Goal: Task Accomplishment & Management: Use online tool/utility

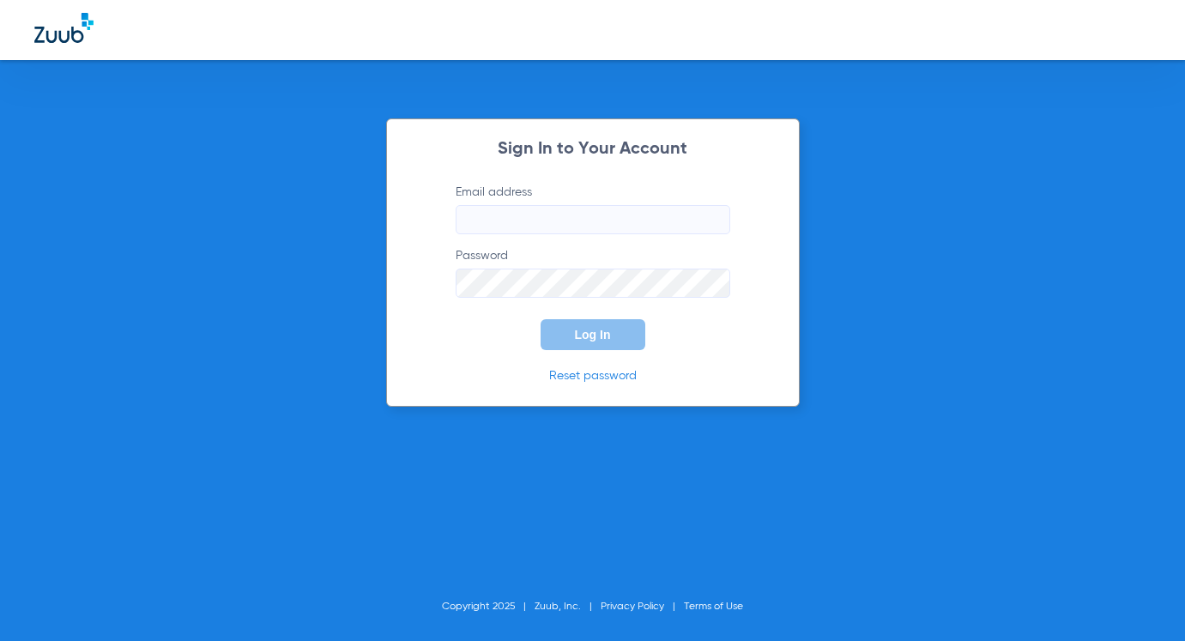
click at [512, 219] on input "Email address" at bounding box center [593, 219] width 275 height 29
type input "[EMAIL_ADDRESS][DOMAIN_NAME]"
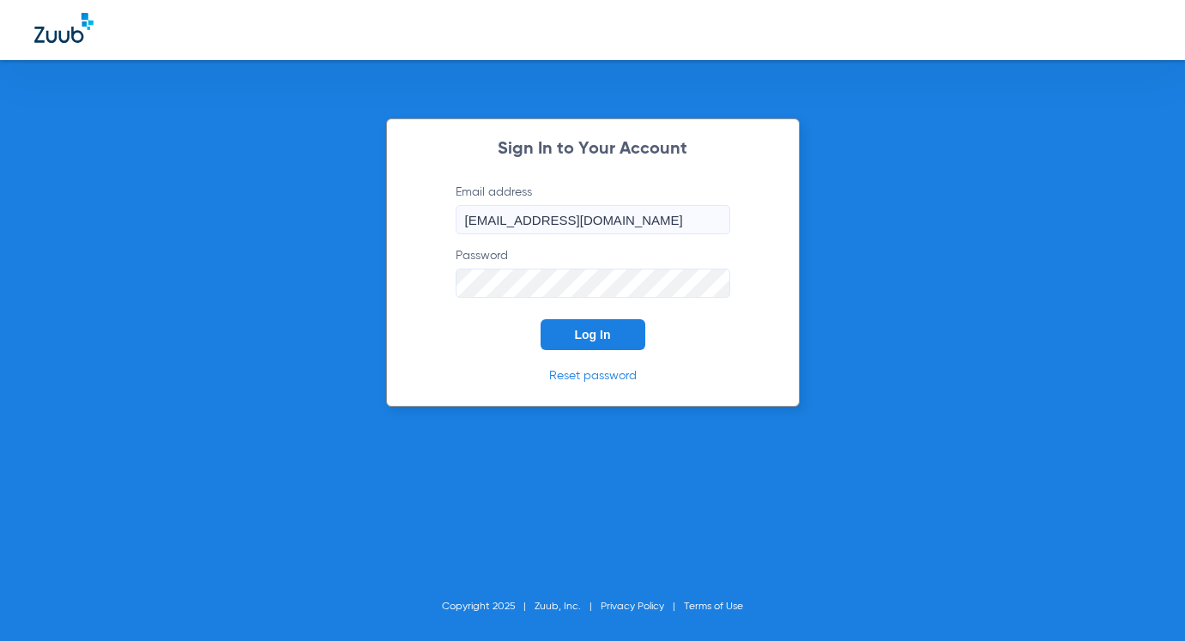
click at [597, 330] on span "Log In" at bounding box center [593, 335] width 36 height 14
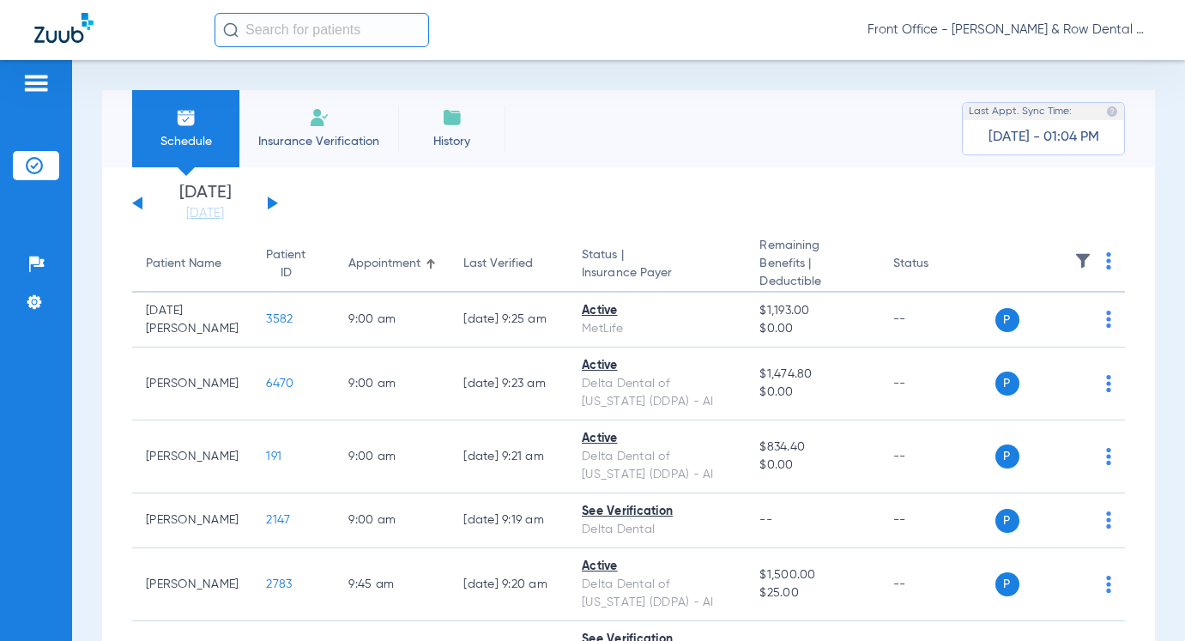
click at [265, 32] on input "text" at bounding box center [322, 30] width 215 height 34
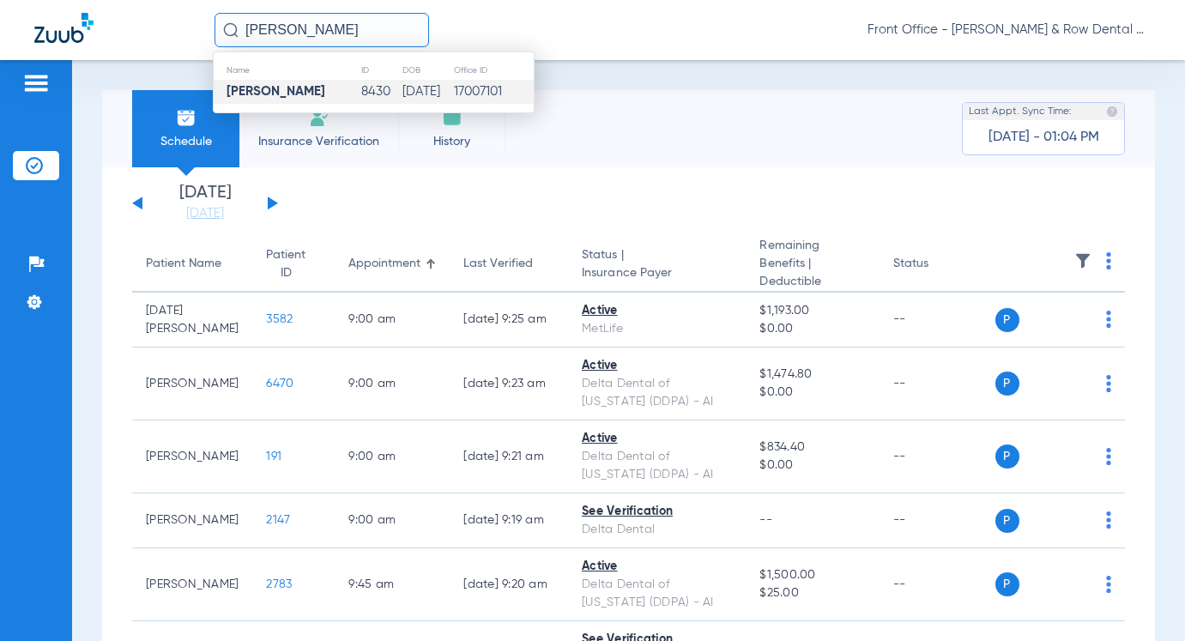
type input "[PERSON_NAME]"
click at [360, 88] on td "8430" at bounding box center [380, 92] width 40 height 24
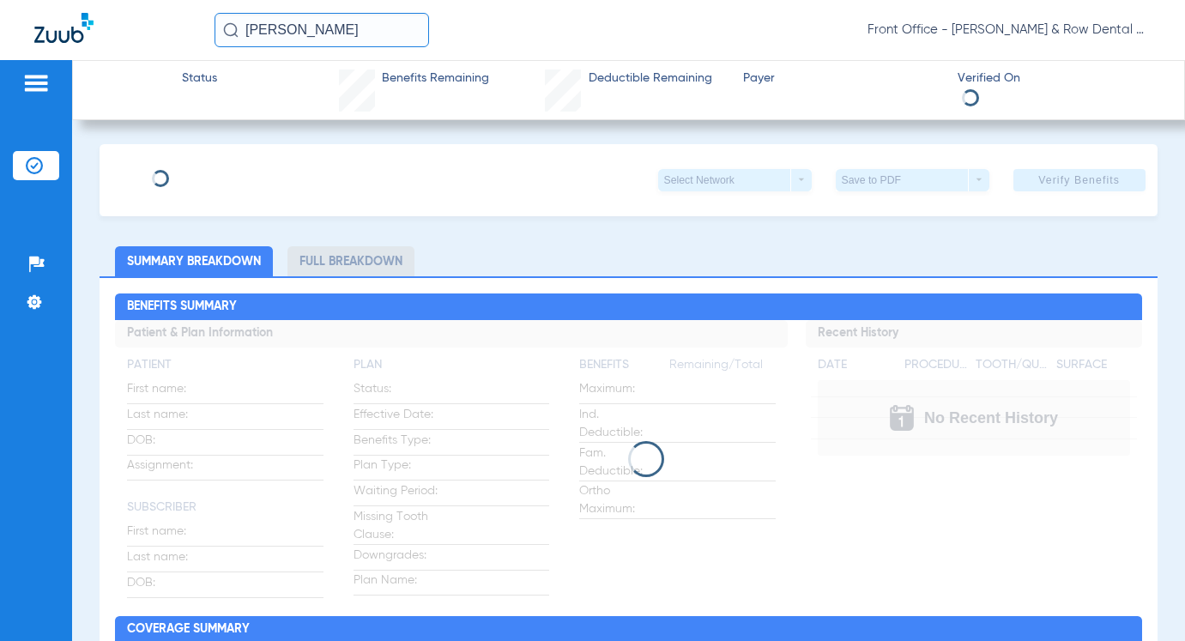
type input "[PERSON_NAME]"
type input "[DATE]"
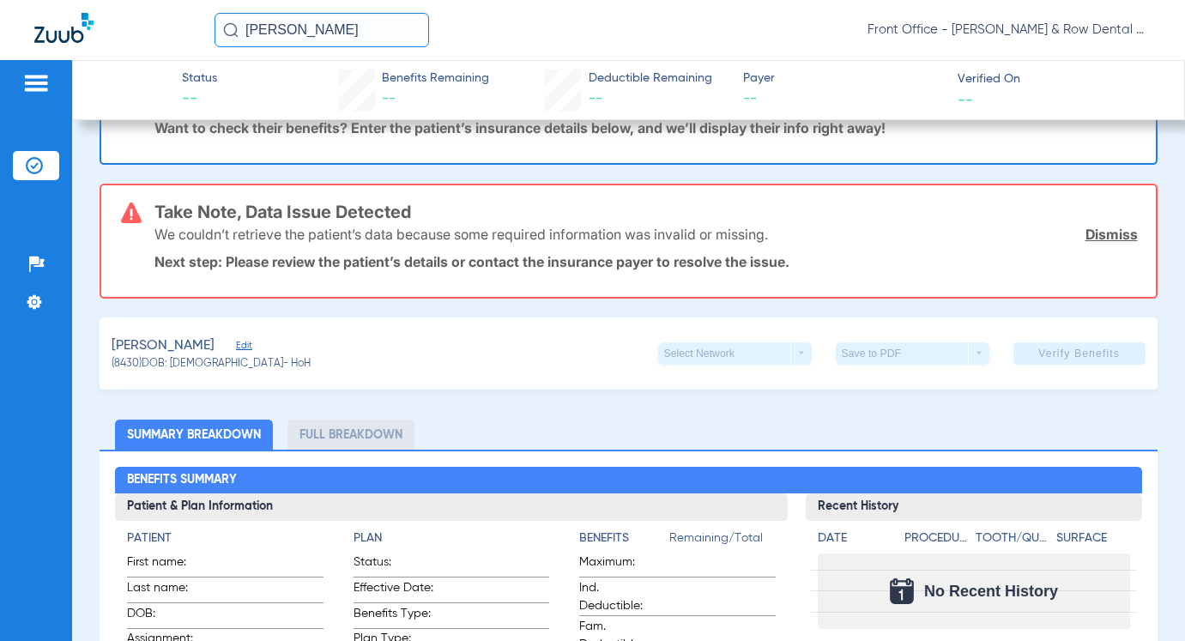
scroll to position [172, 0]
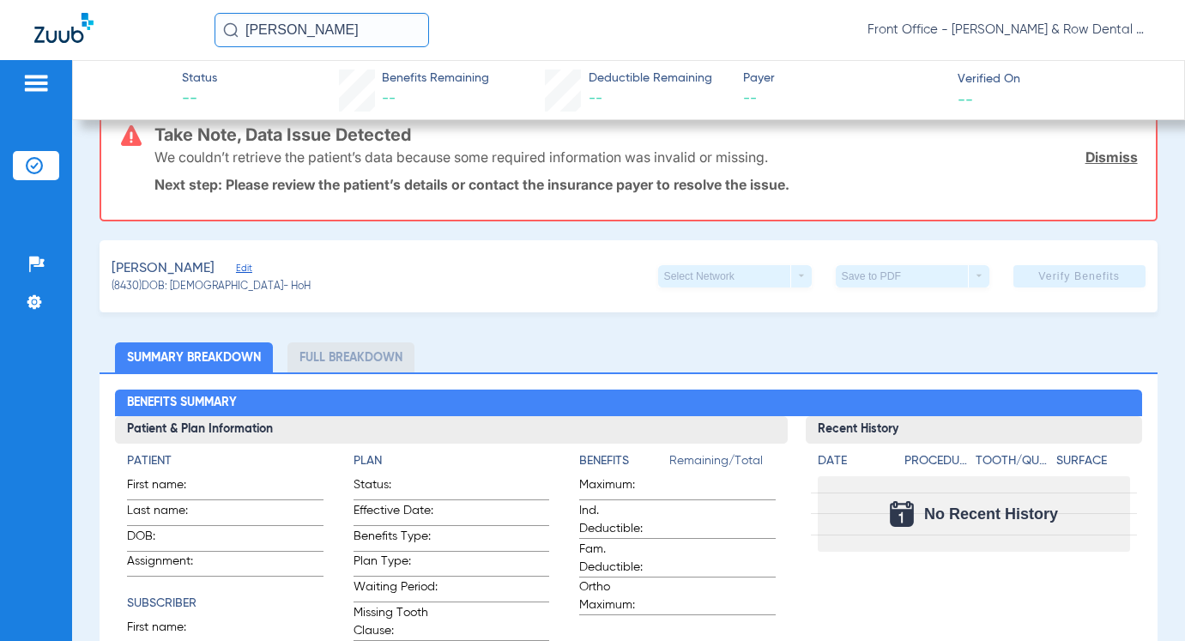
click at [236, 271] on span "Edit" at bounding box center [243, 271] width 15 height 16
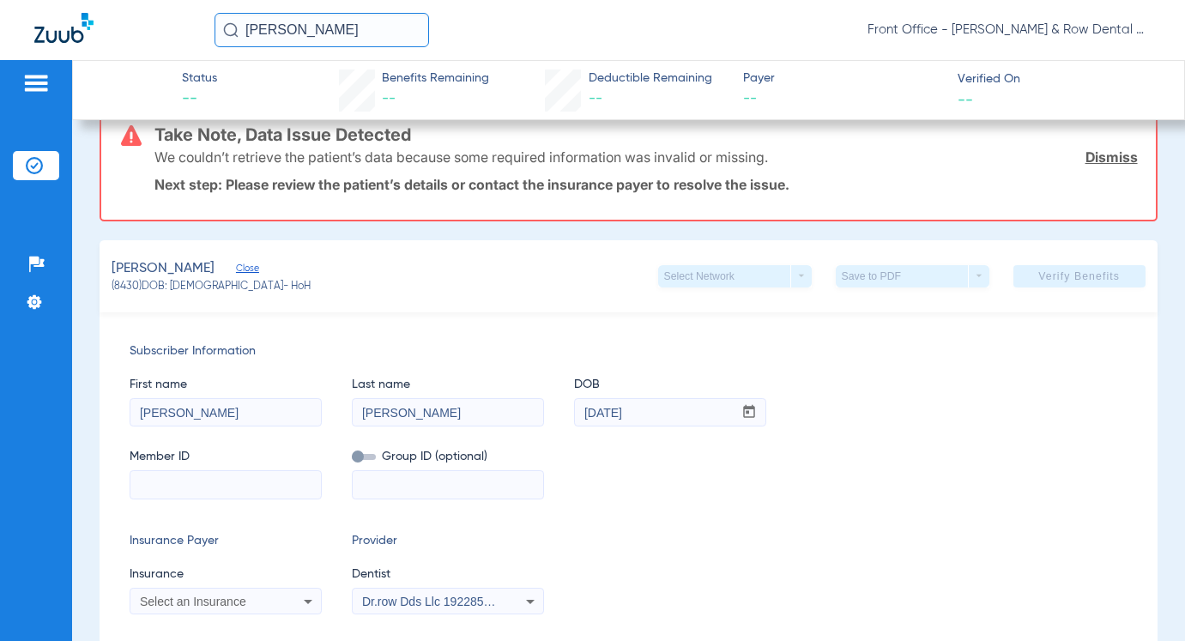
click at [241, 480] on input at bounding box center [225, 484] width 191 height 27
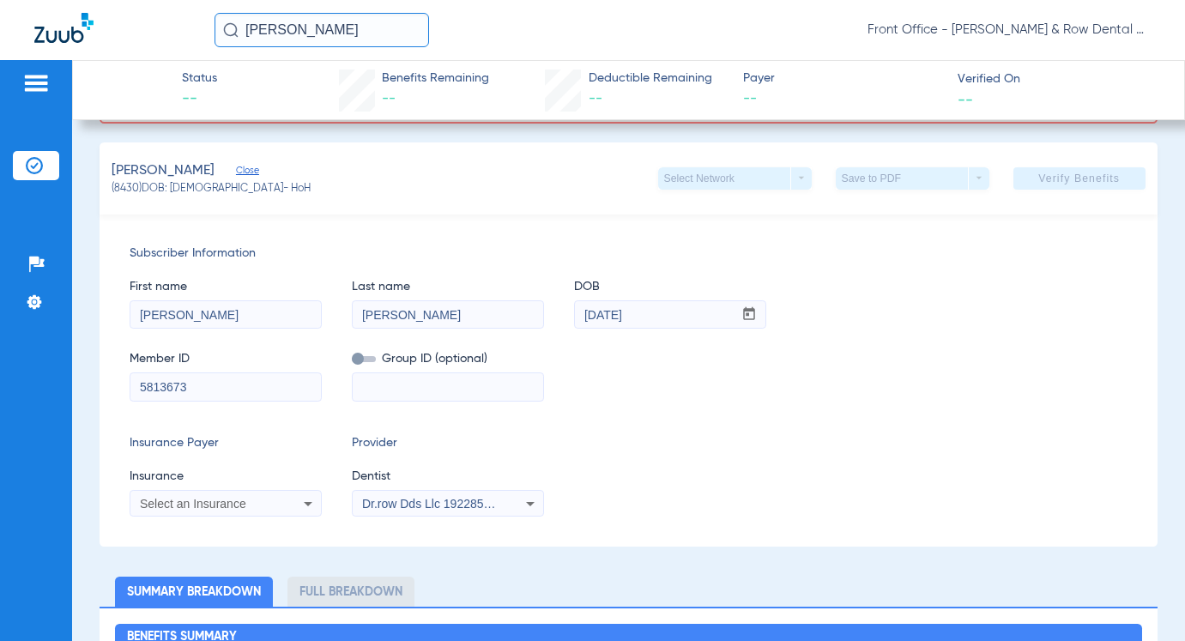
scroll to position [429, 0]
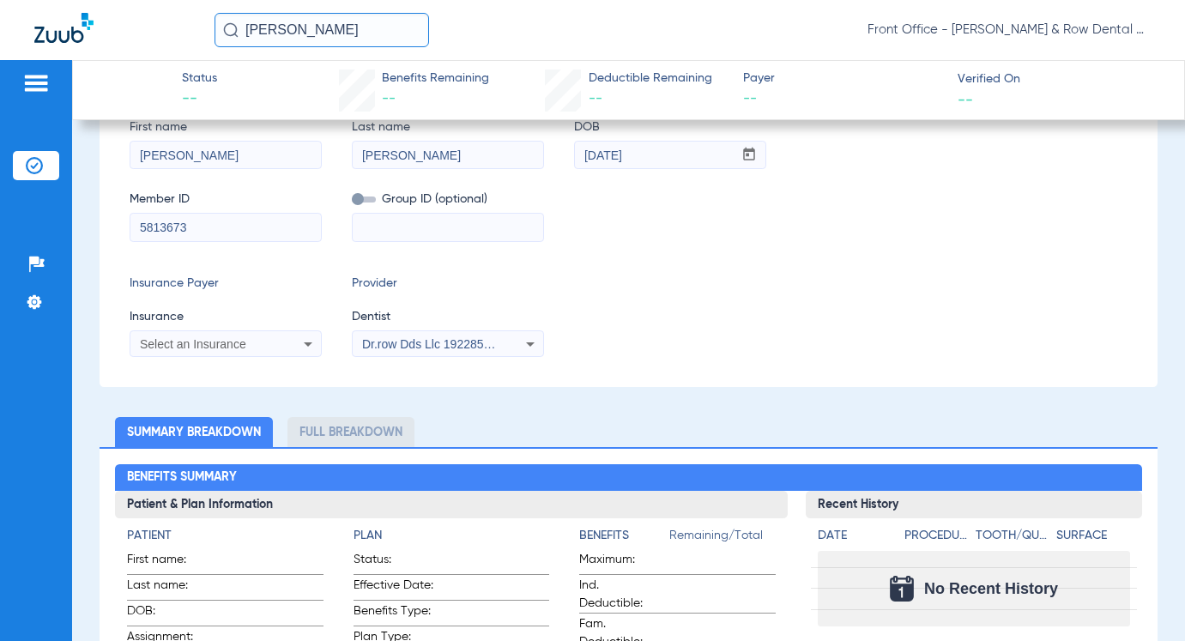
type input "5813673"
click at [225, 346] on span "Select an Insurance" at bounding box center [193, 344] width 106 height 14
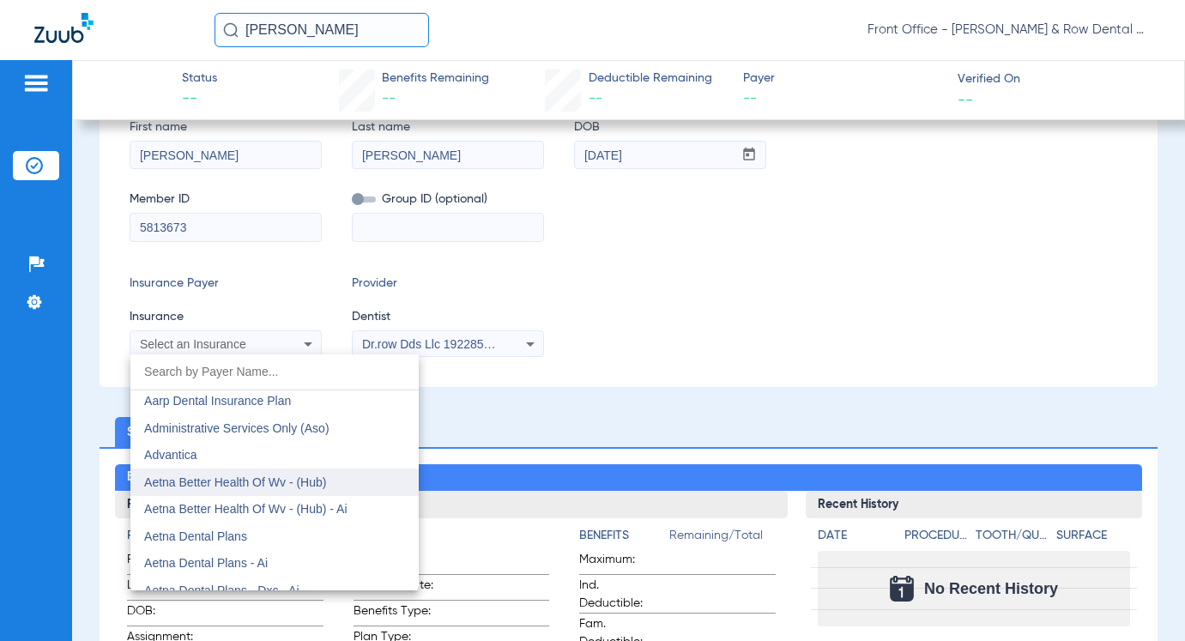
scroll to position [86, 0]
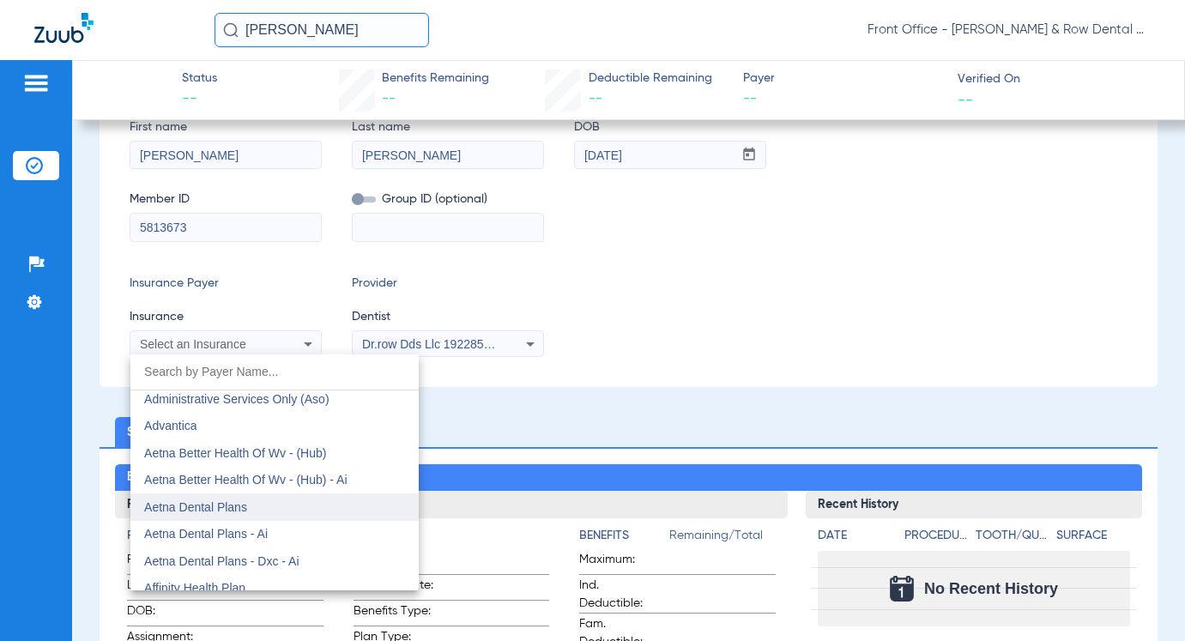
click at [222, 509] on span "Aetna Dental Plans" at bounding box center [195, 507] width 103 height 14
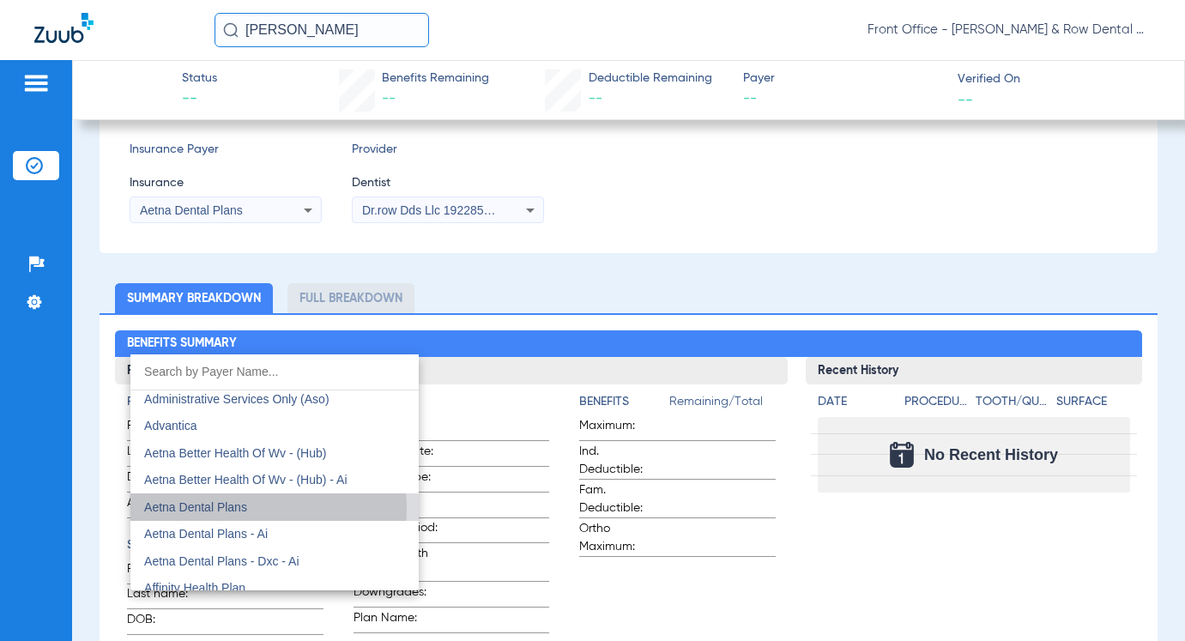
scroll to position [295, 0]
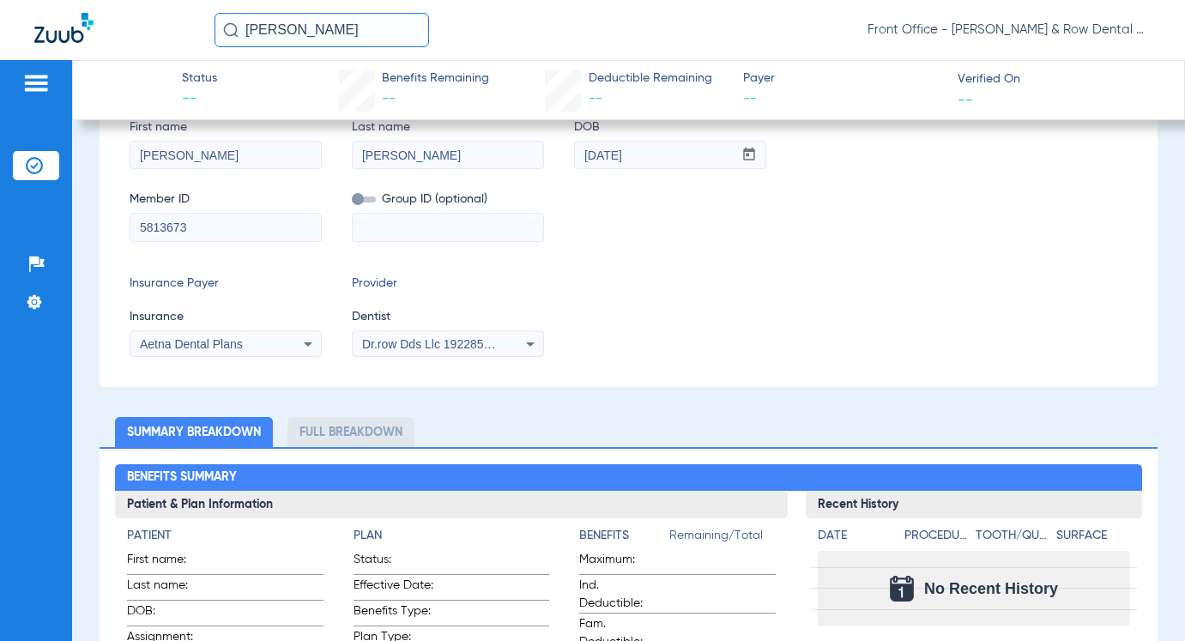
click at [438, 345] on span "Dr.row Dds Llc 1922855717" at bounding box center [436, 344] width 148 height 14
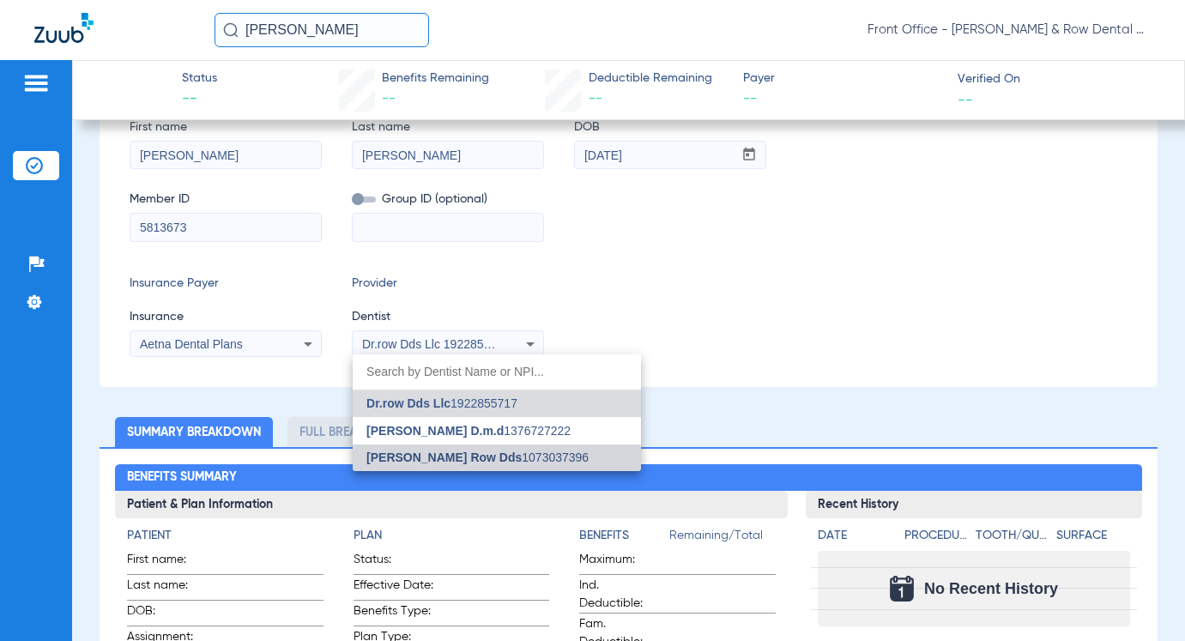
click at [421, 461] on span "[PERSON_NAME] Row Dds" at bounding box center [444, 458] width 155 height 14
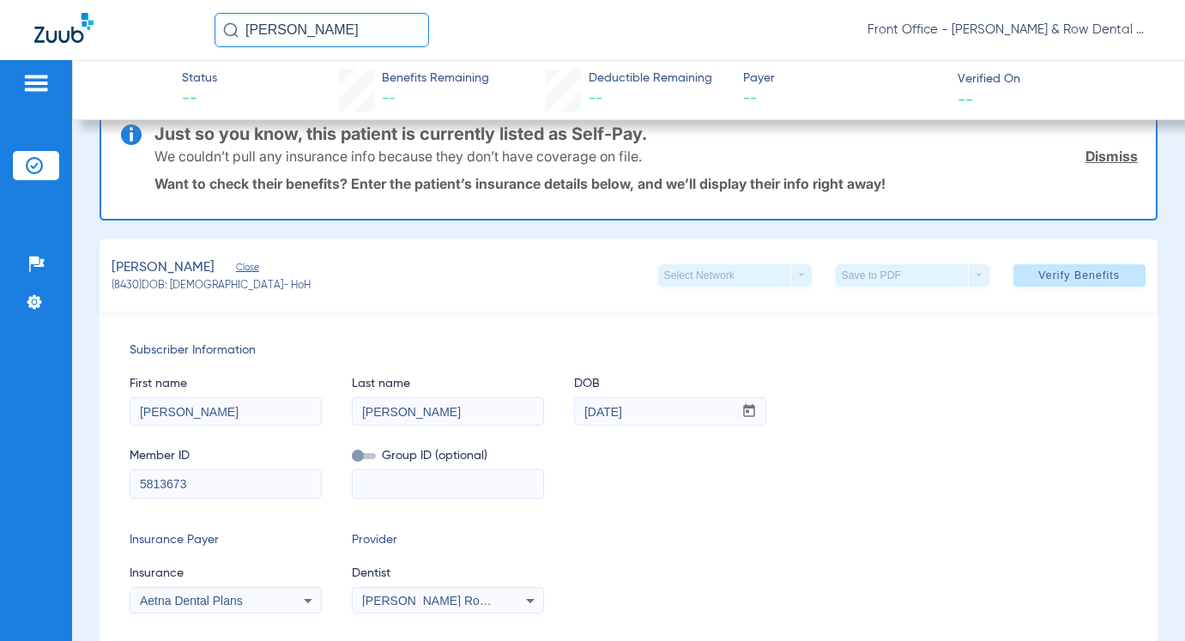
scroll to position [38, 0]
click at [1059, 273] on span "Verify Benefits" at bounding box center [1080, 277] width 82 height 14
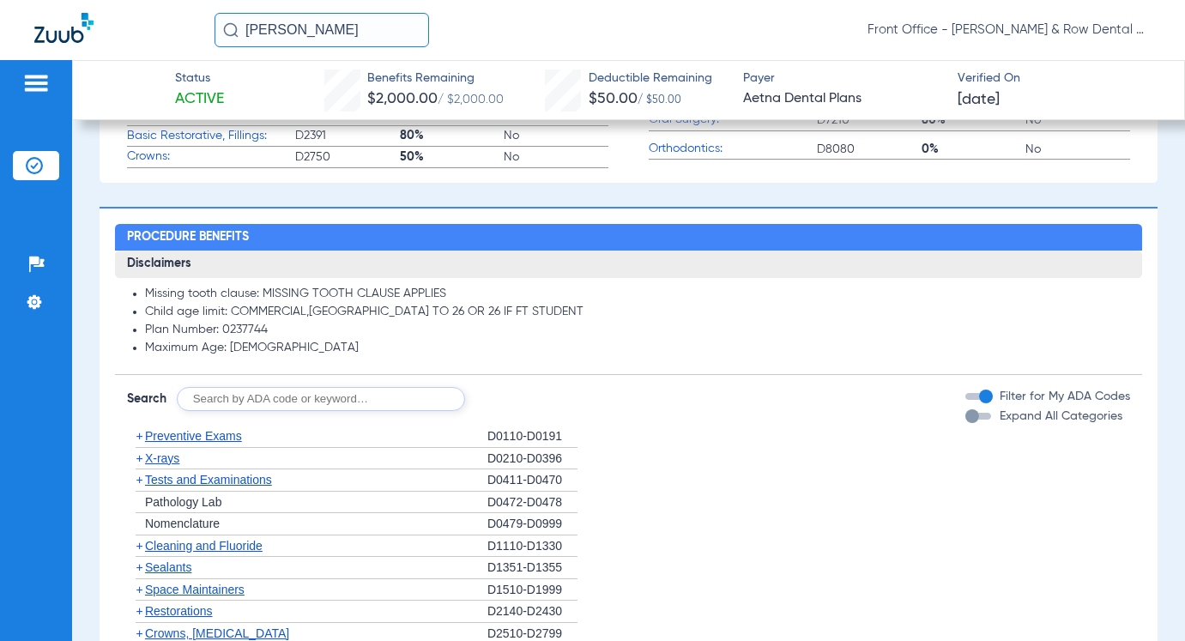
scroll to position [1248, 0]
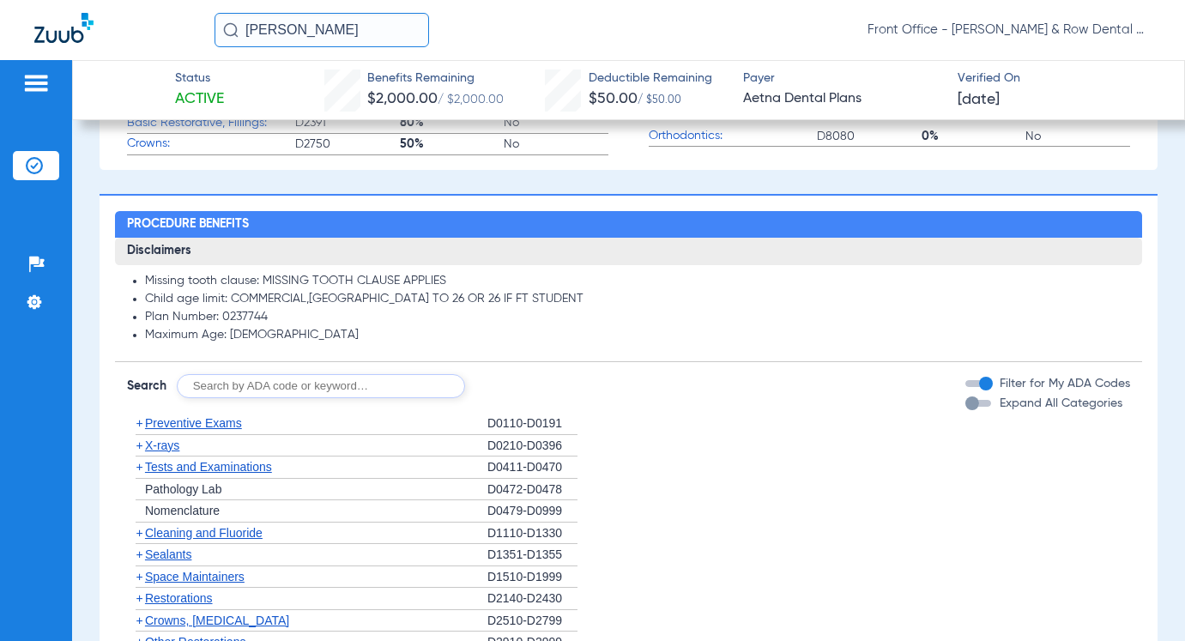
click at [209, 426] on span "Preventive Exams" at bounding box center [193, 423] width 97 height 14
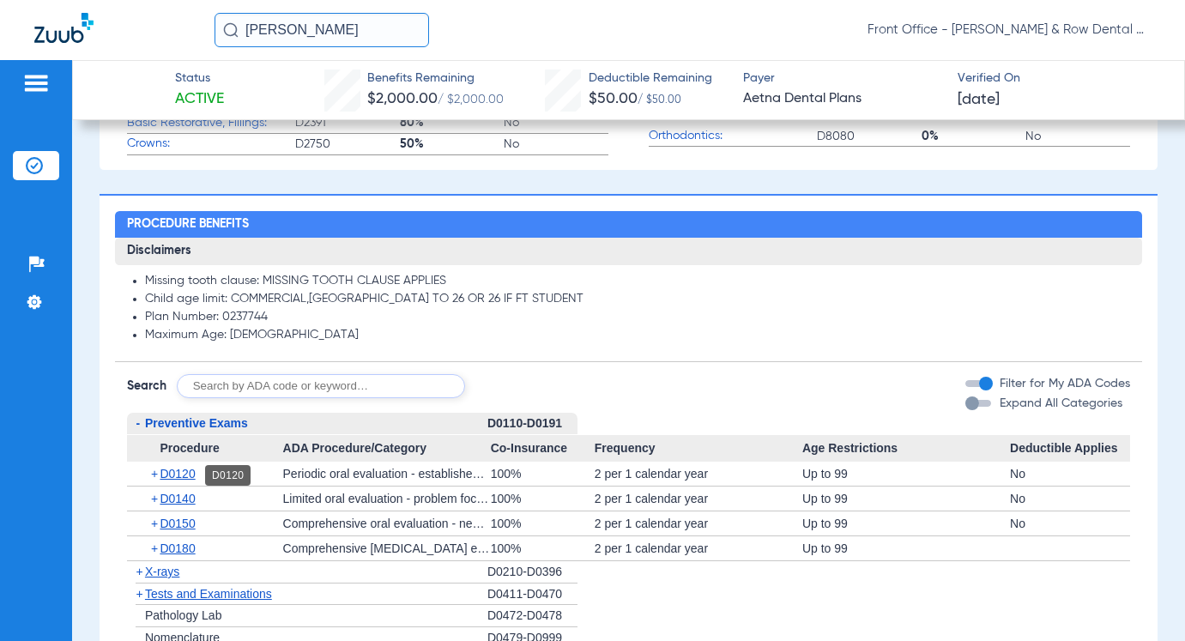
click at [195, 478] on span "D0120" at bounding box center [177, 474] width 35 height 14
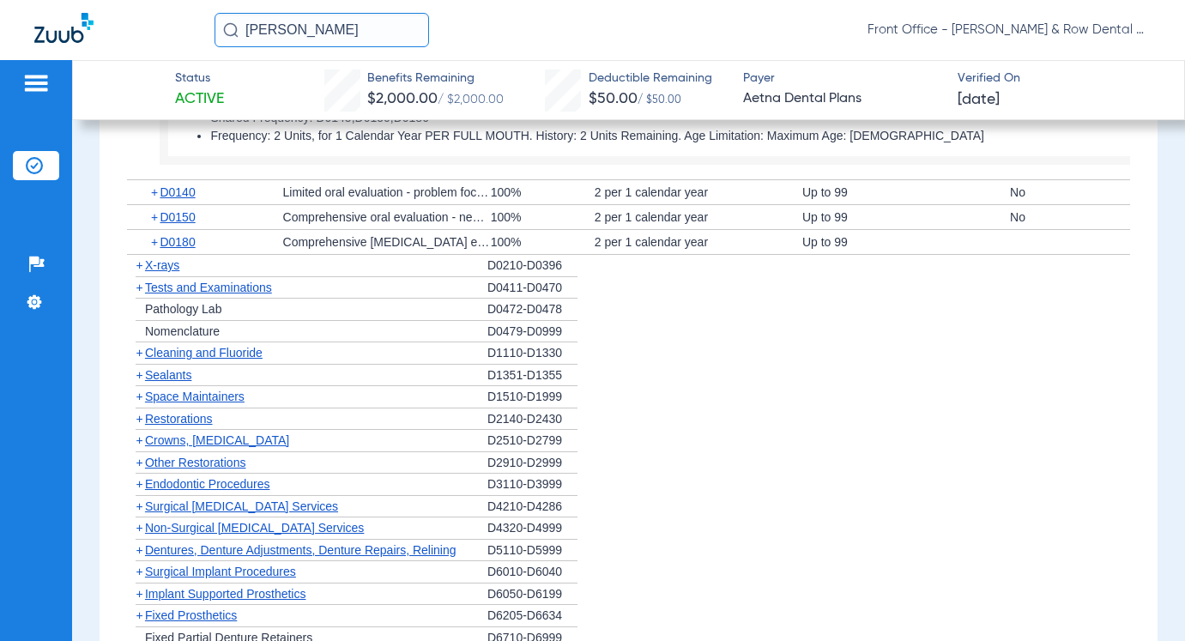
scroll to position [1935, 0]
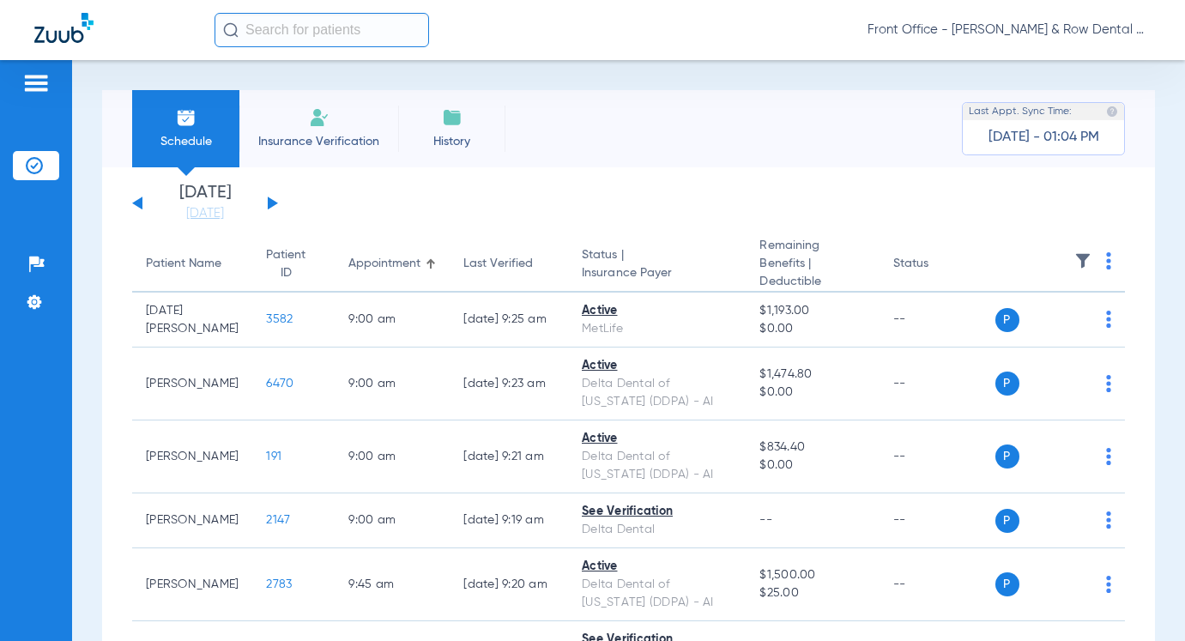
click at [272, 38] on input "text" at bounding box center [322, 30] width 215 height 34
click at [297, 27] on input "text" at bounding box center [322, 30] width 215 height 34
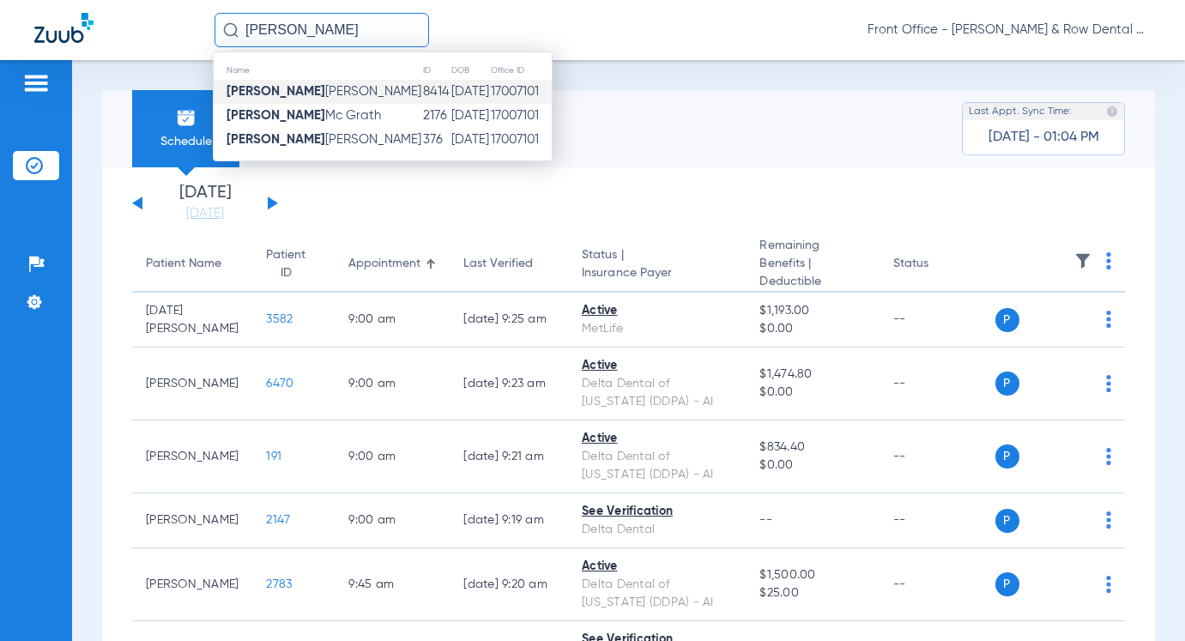
type input "cathleen"
click at [321, 96] on span "Cathleen De Sciscio" at bounding box center [324, 91] width 195 height 13
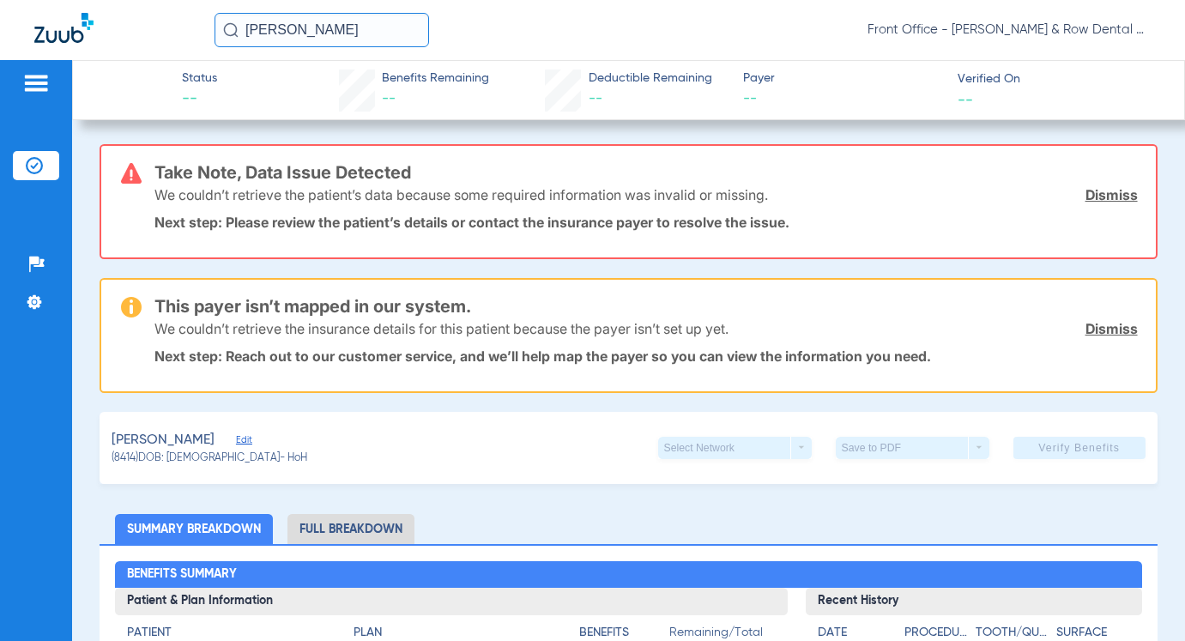
scroll to position [86, 0]
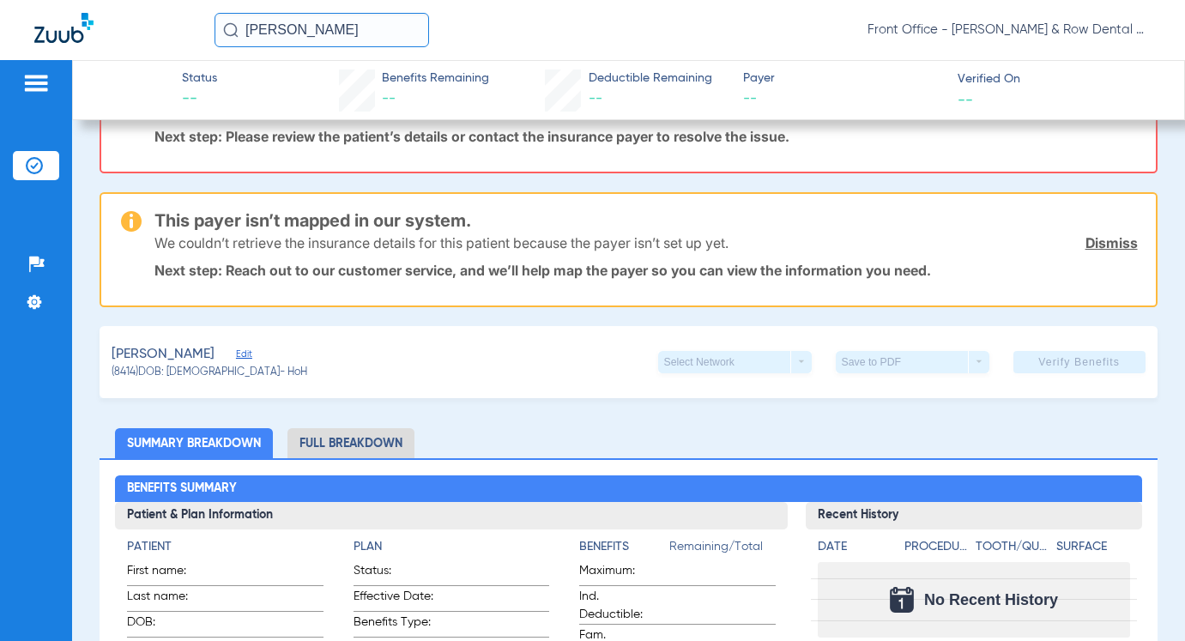
click at [251, 358] on span "Edit" at bounding box center [243, 356] width 15 height 16
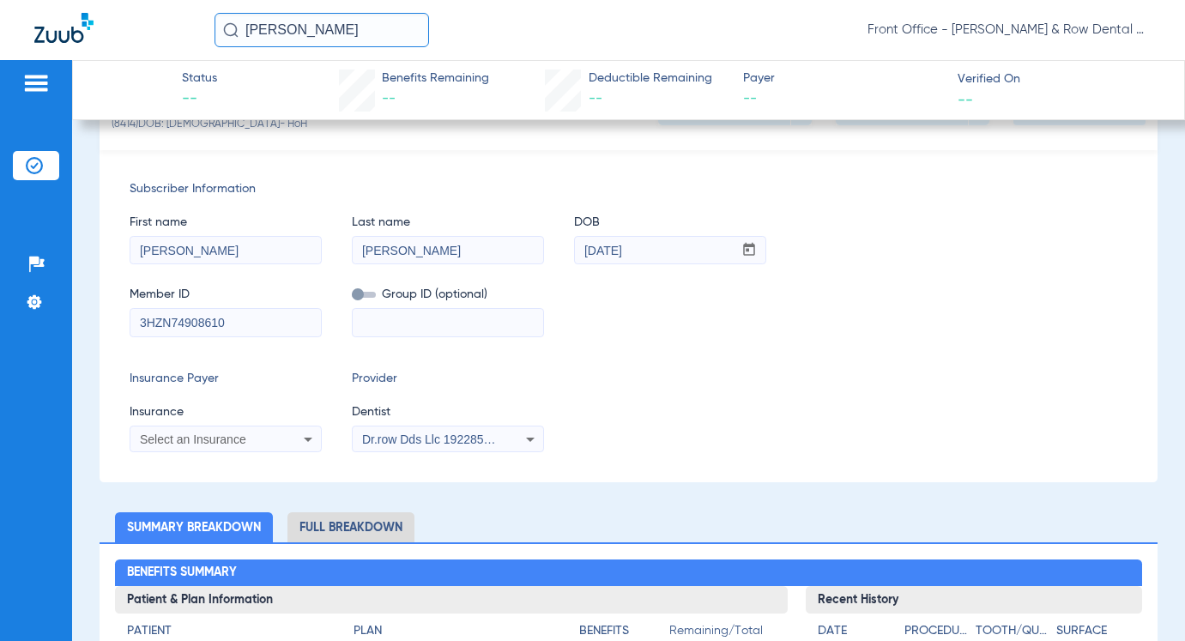
scroll to position [343, 0]
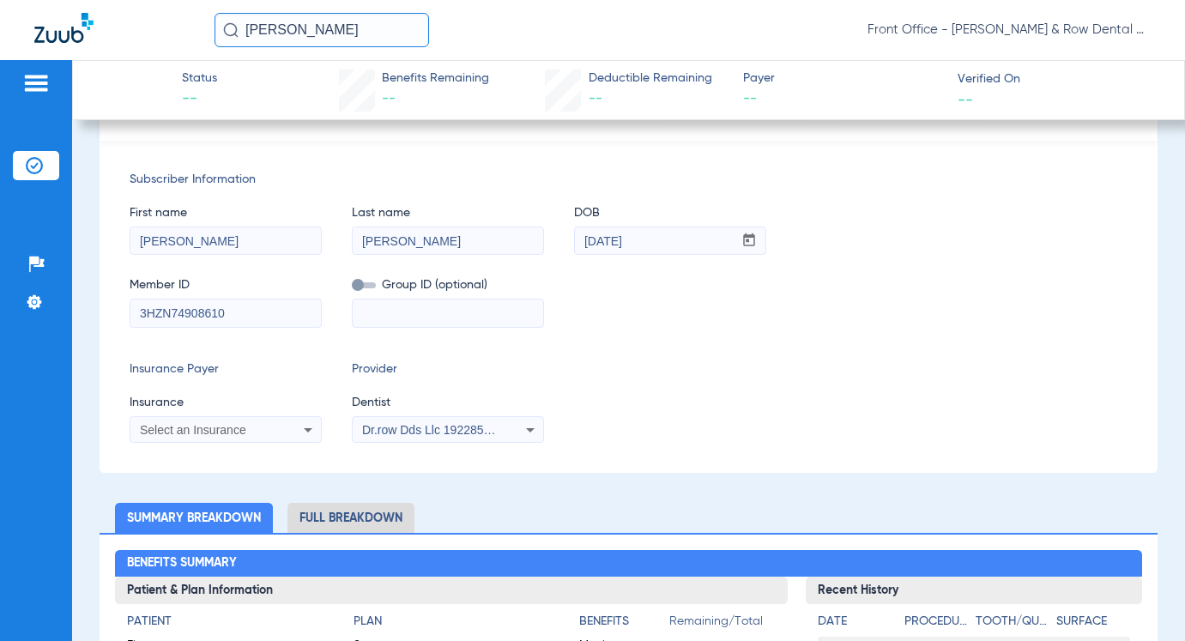
click at [261, 429] on div "Select an Insurance" at bounding box center [209, 430] width 138 height 12
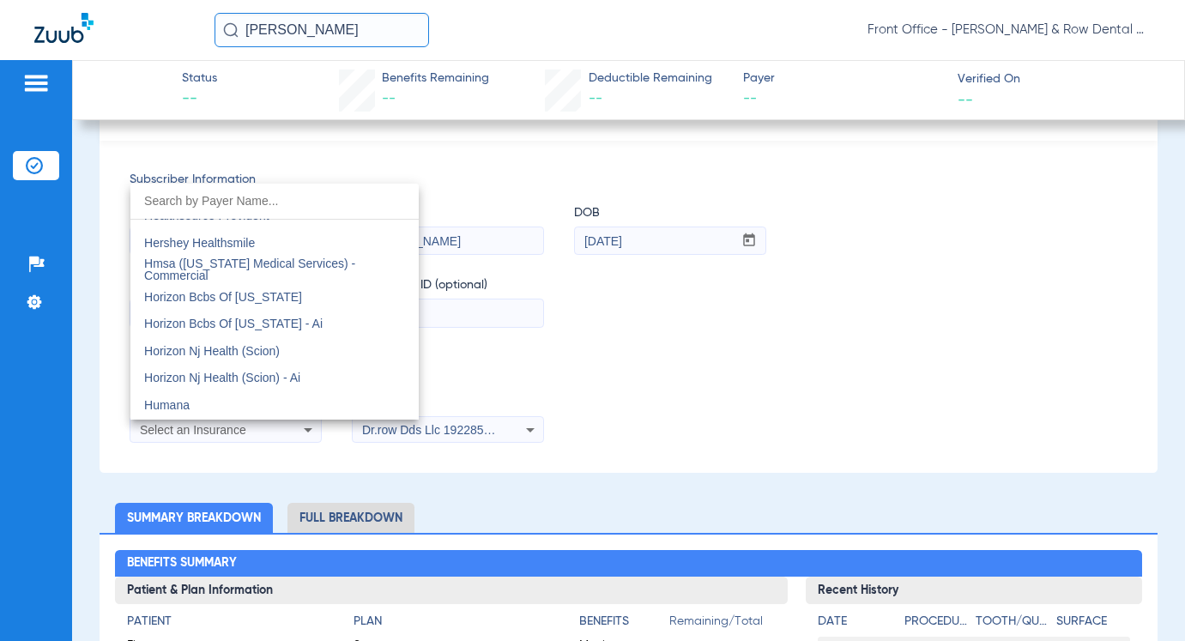
scroll to position [6180, 0]
click at [270, 303] on span "Horizon Bcbs Of [US_STATE]" at bounding box center [223, 299] width 158 height 14
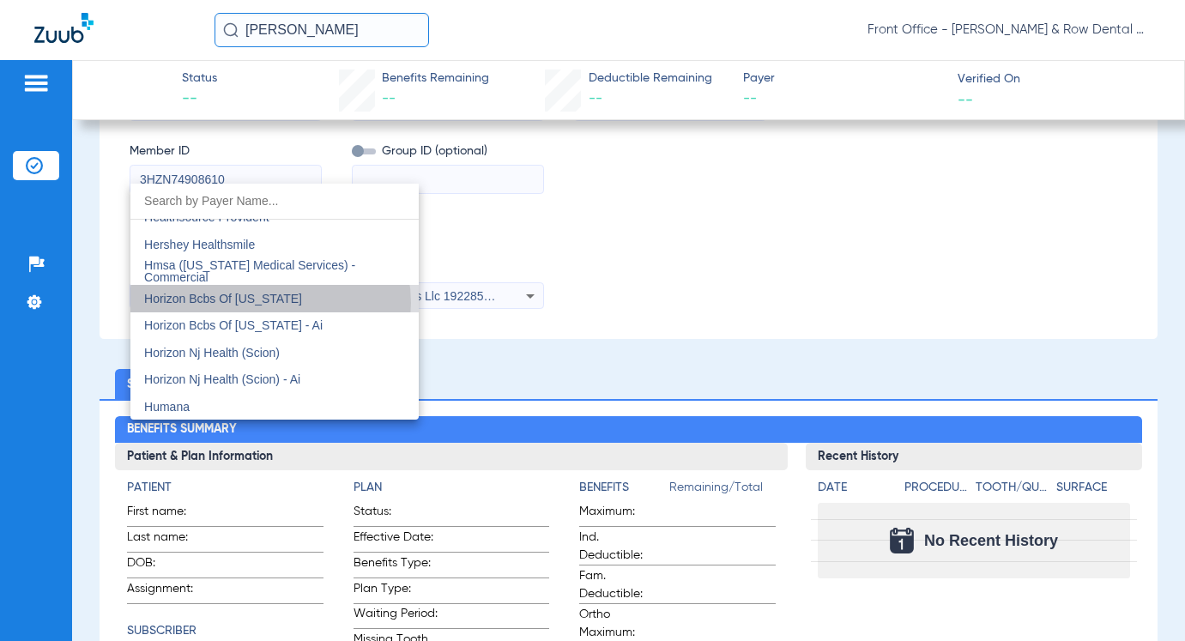
scroll to position [209, 0]
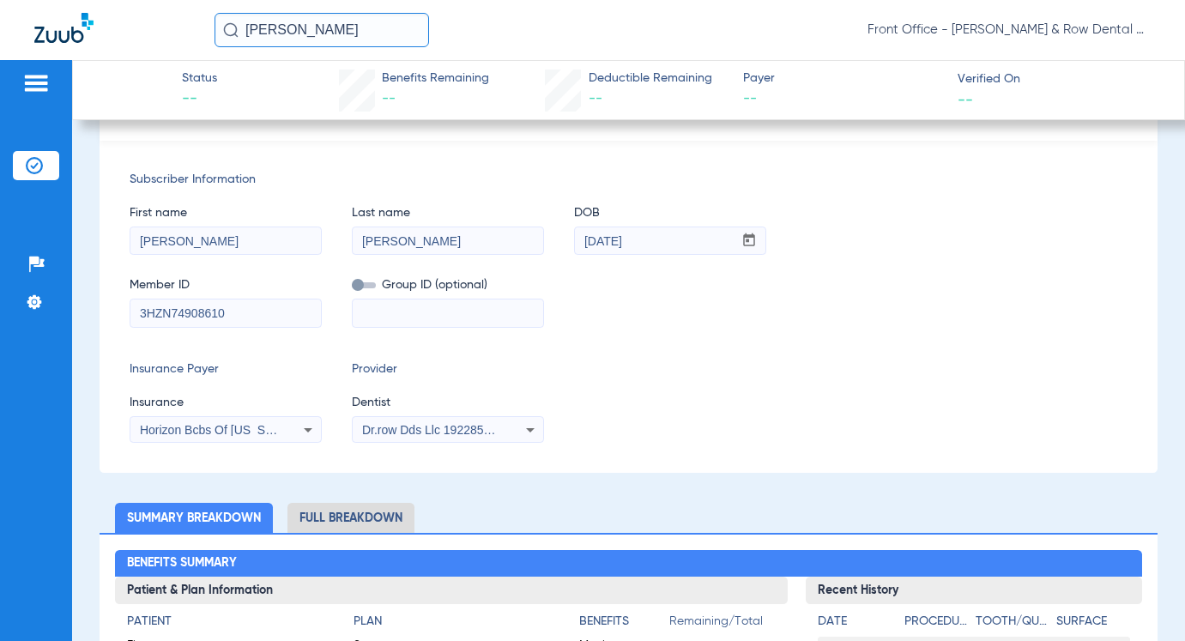
click at [451, 428] on span "Dr.row Dds Llc 1922855717" at bounding box center [436, 430] width 148 height 14
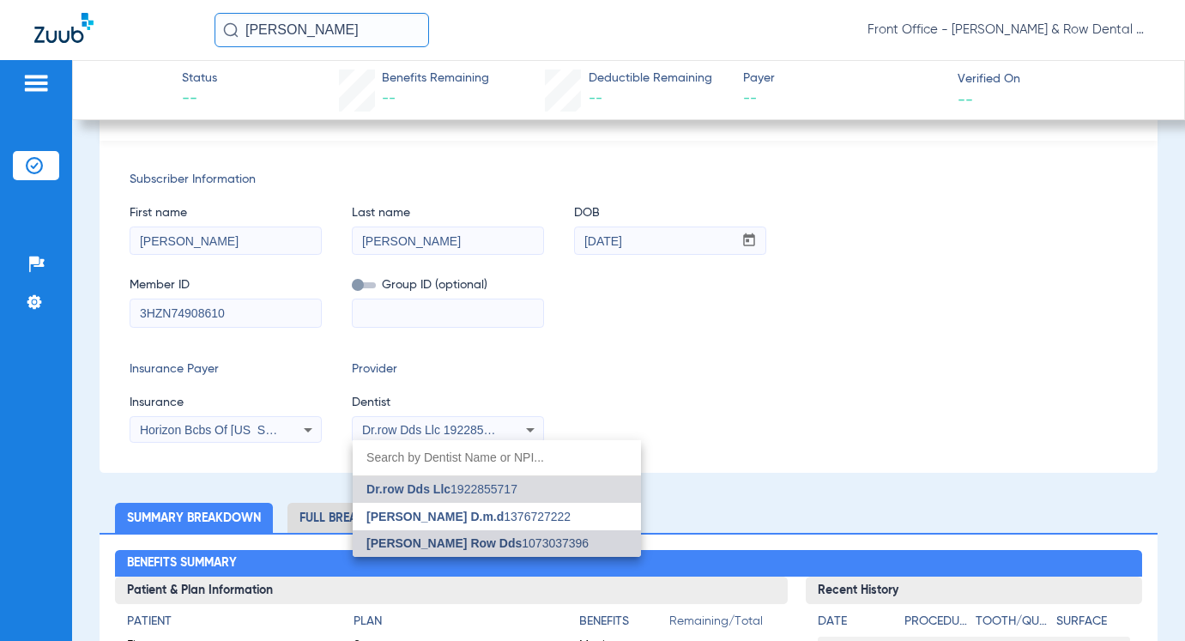
click at [449, 542] on span "[PERSON_NAME] Row Dds" at bounding box center [444, 543] width 155 height 14
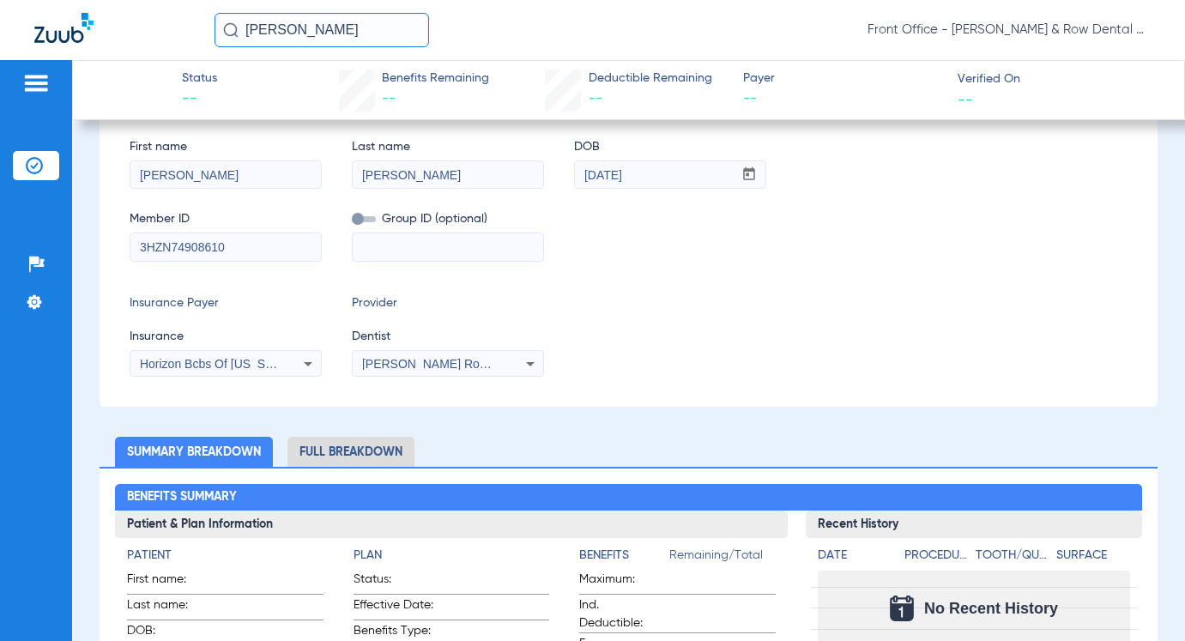
scroll to position [124, 0]
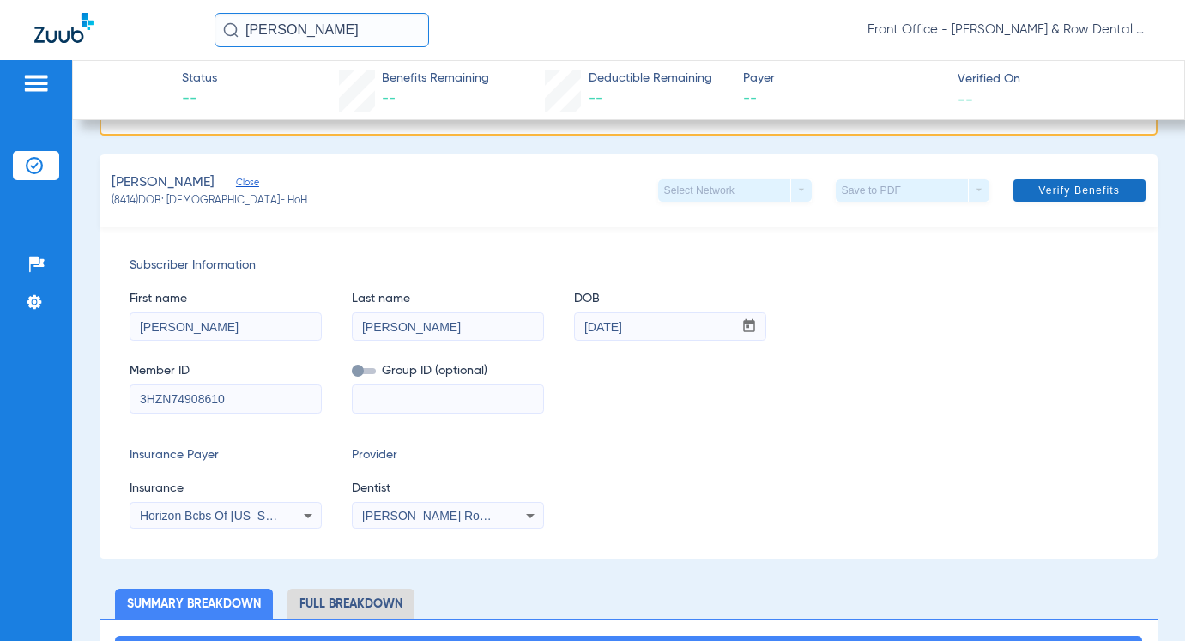
click at [1073, 189] on span "Verify Benefits" at bounding box center [1080, 191] width 82 height 14
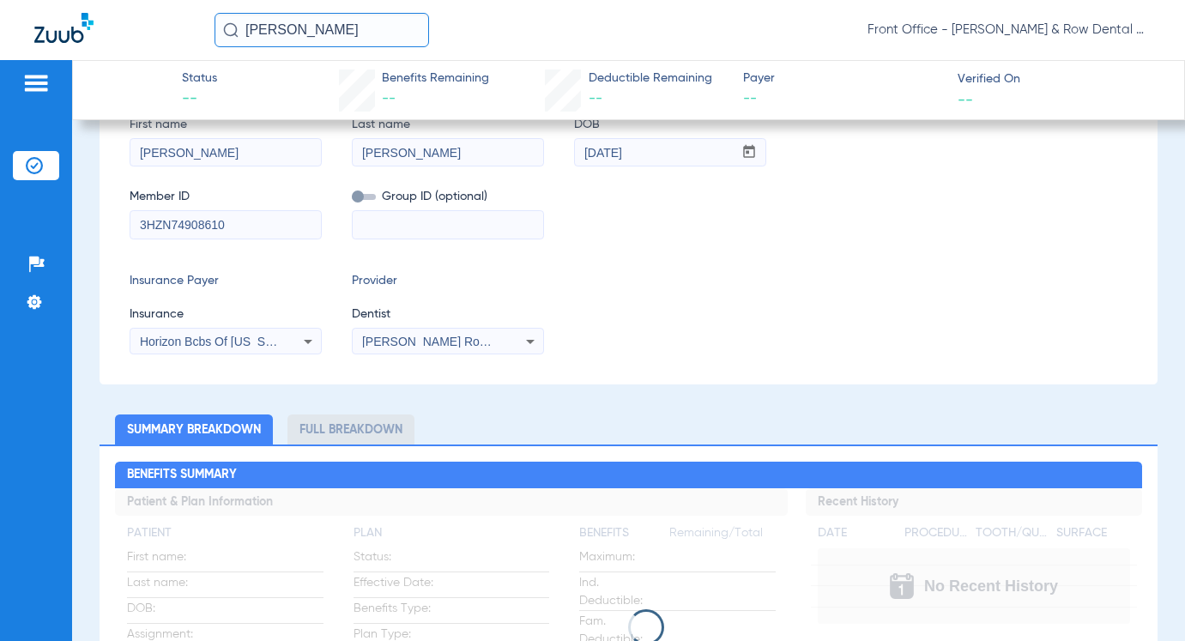
scroll to position [172, 0]
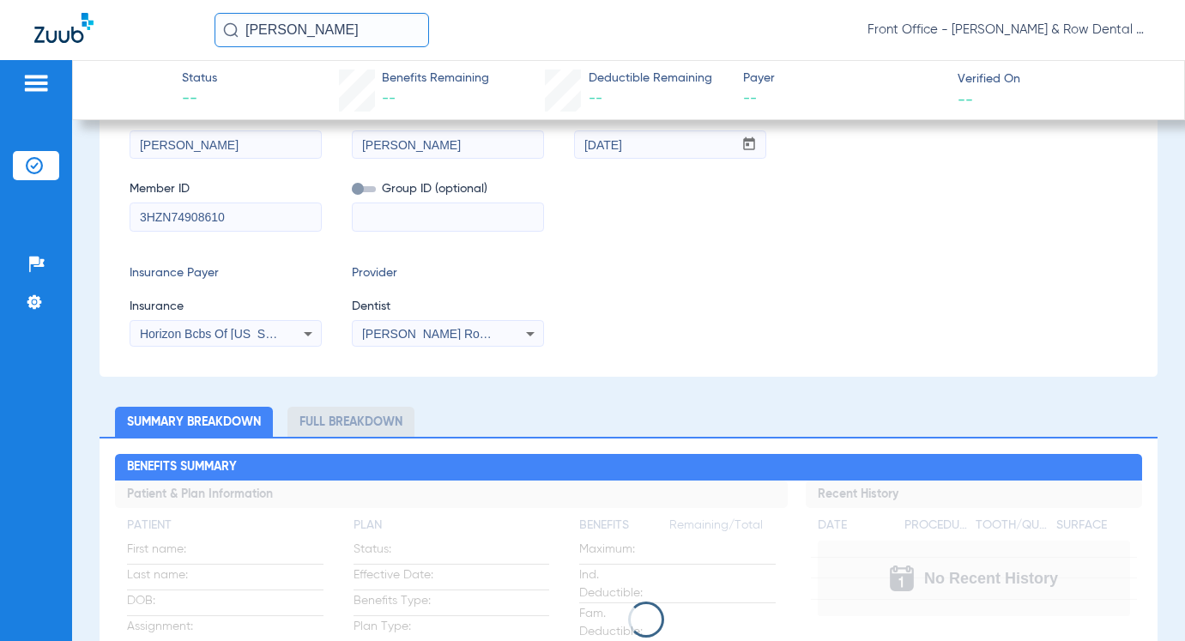
click at [389, 213] on input at bounding box center [448, 216] width 191 height 27
click at [841, 239] on div "Subscriber Information First name Cathleen Last name De Sciscio DOB mm / dd / y…" at bounding box center [628, 211] width 1057 height 332
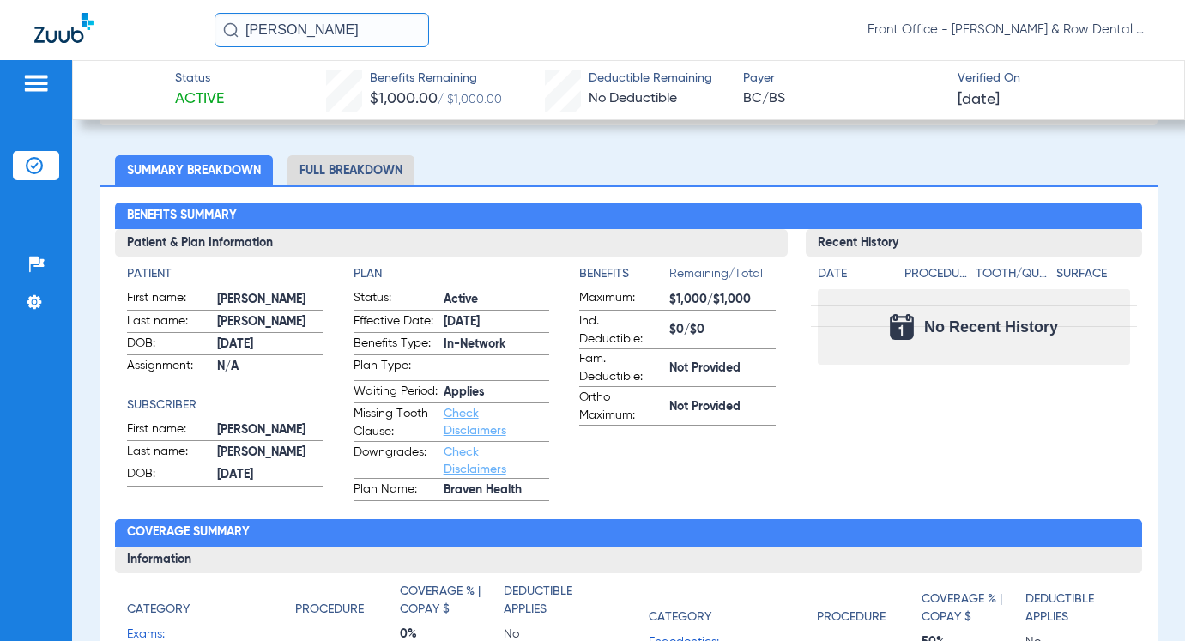
scroll to position [391, 0]
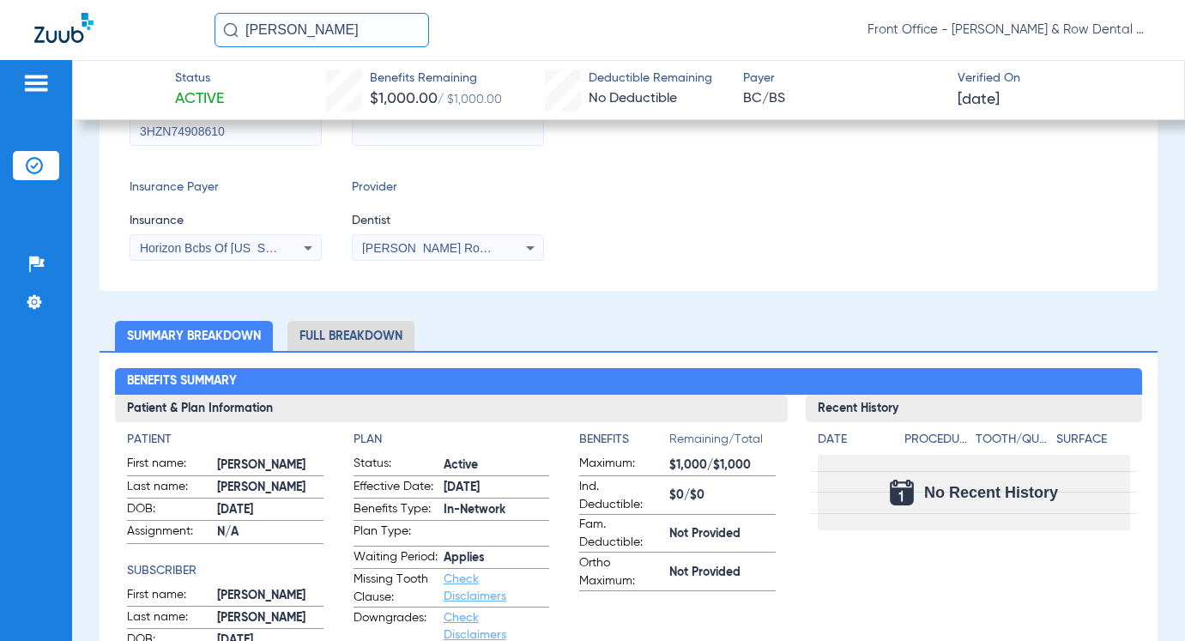
click at [360, 331] on li "Full Breakdown" at bounding box center [351, 336] width 127 height 30
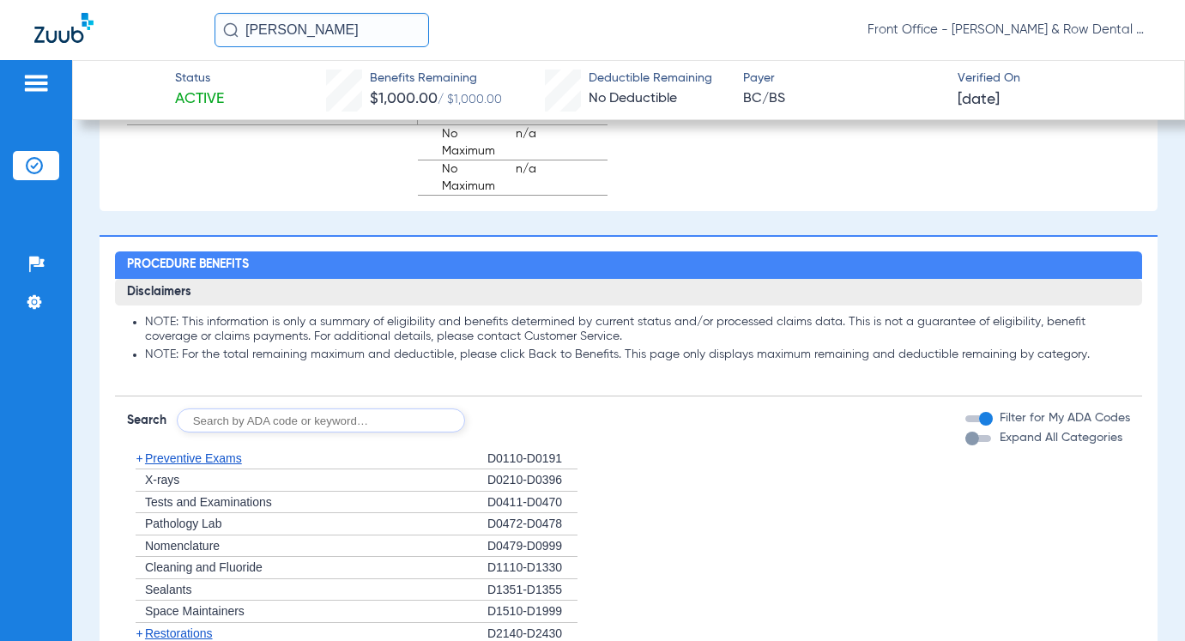
scroll to position [1765, 0]
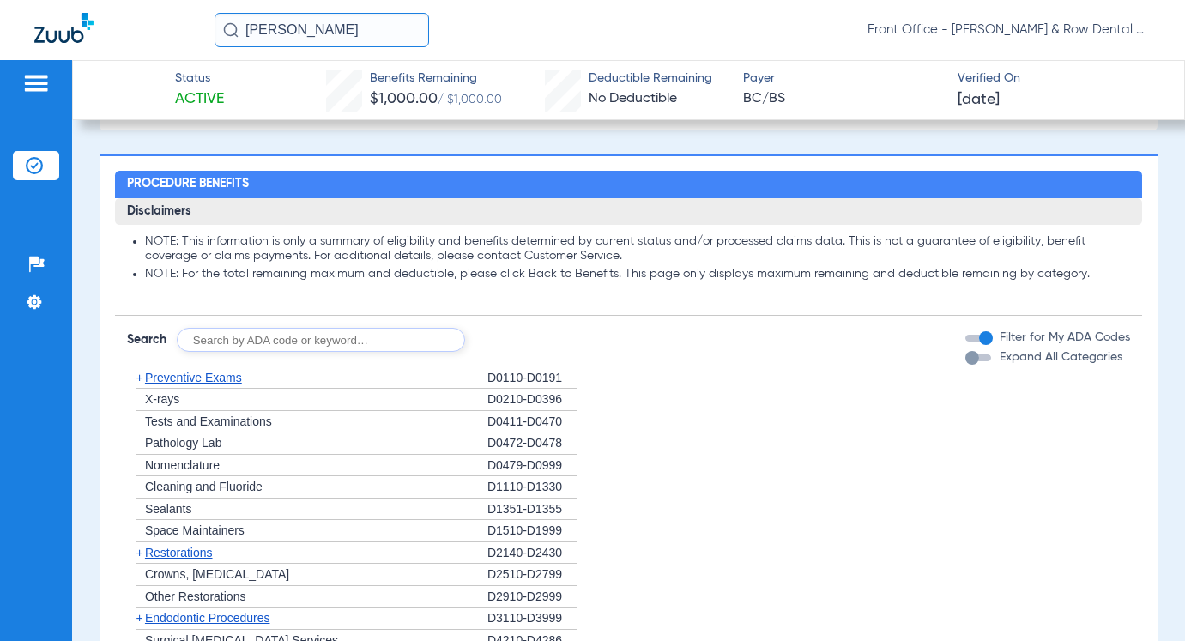
click at [229, 385] on span "Preventive Exams" at bounding box center [193, 378] width 97 height 14
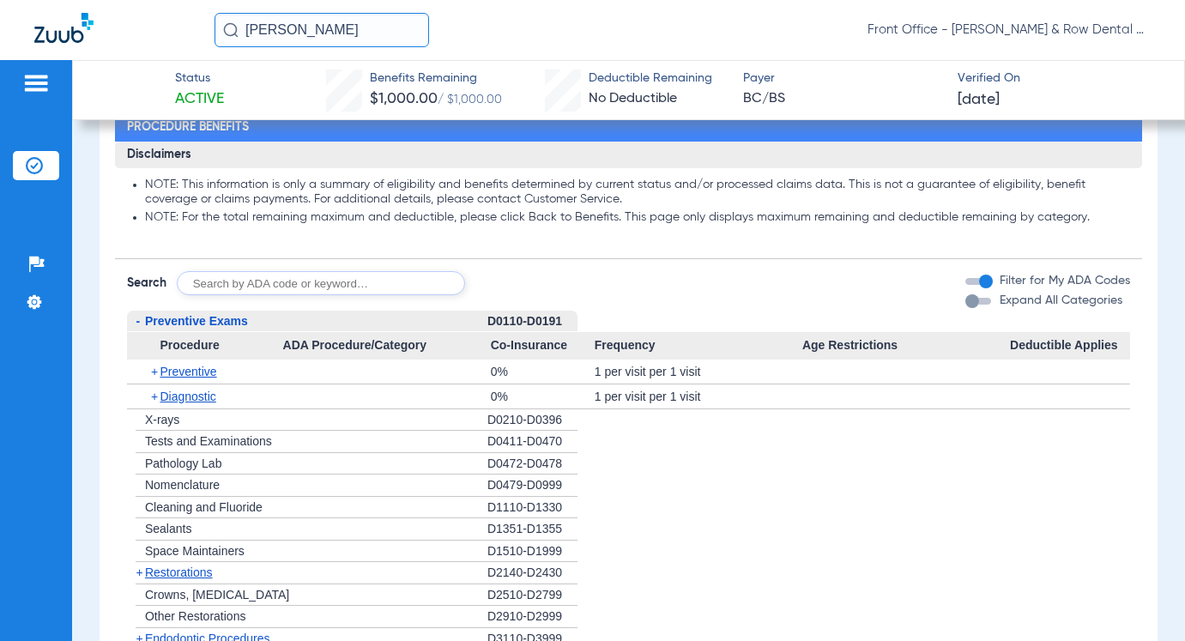
scroll to position [1936, 0]
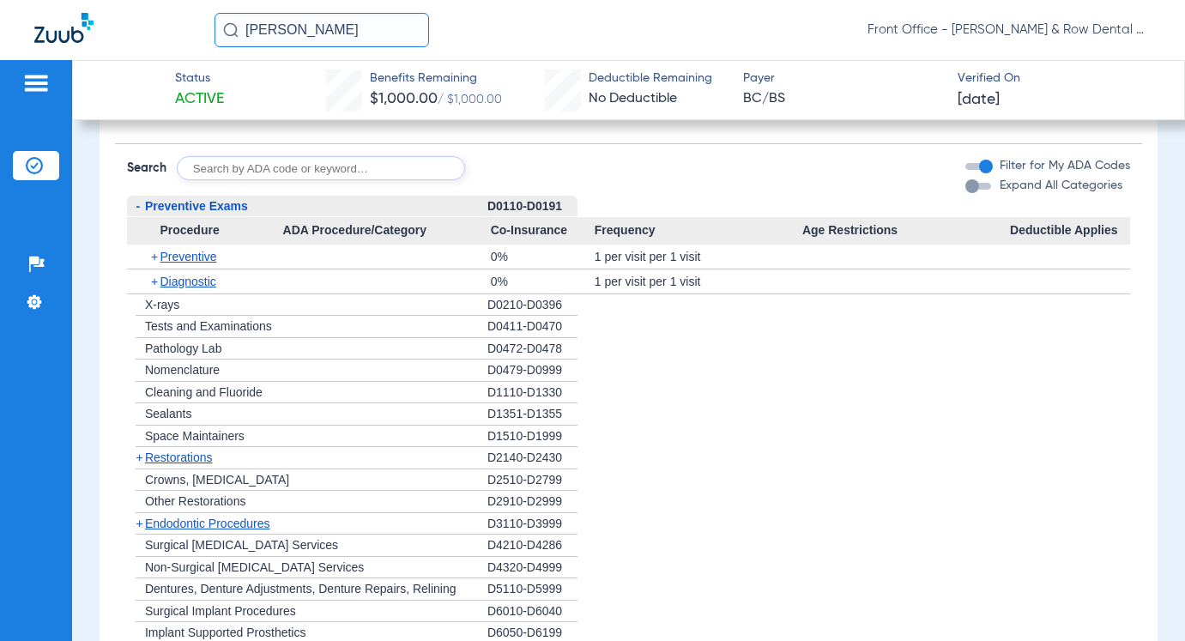
click at [198, 264] on span "Preventive" at bounding box center [188, 257] width 57 height 14
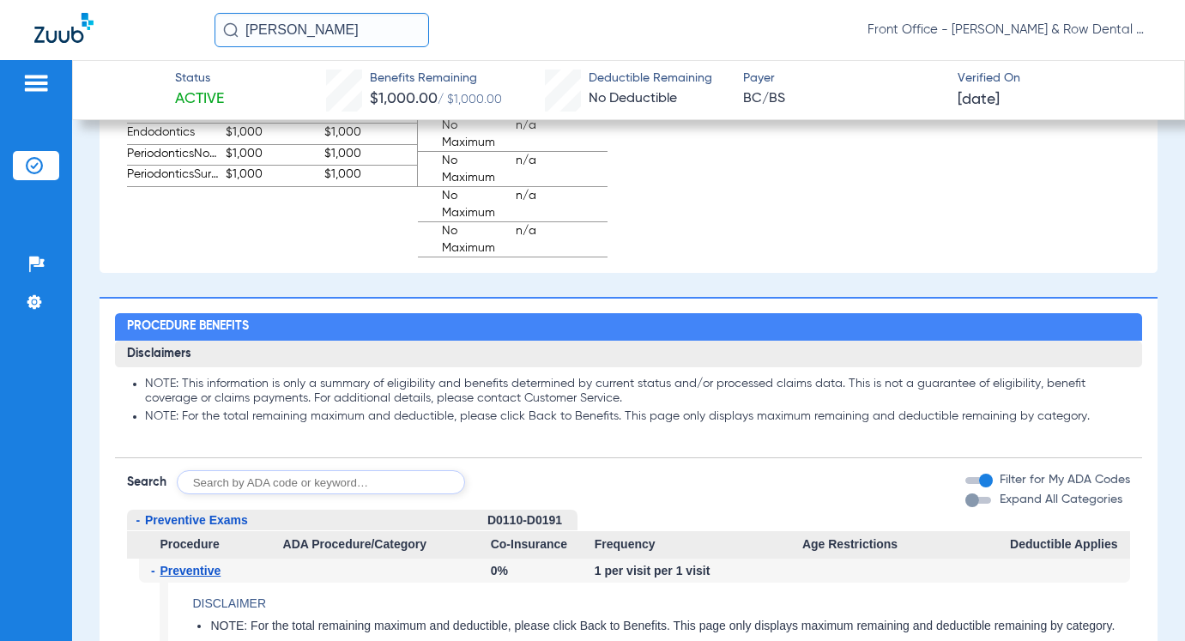
scroll to position [1650, 0]
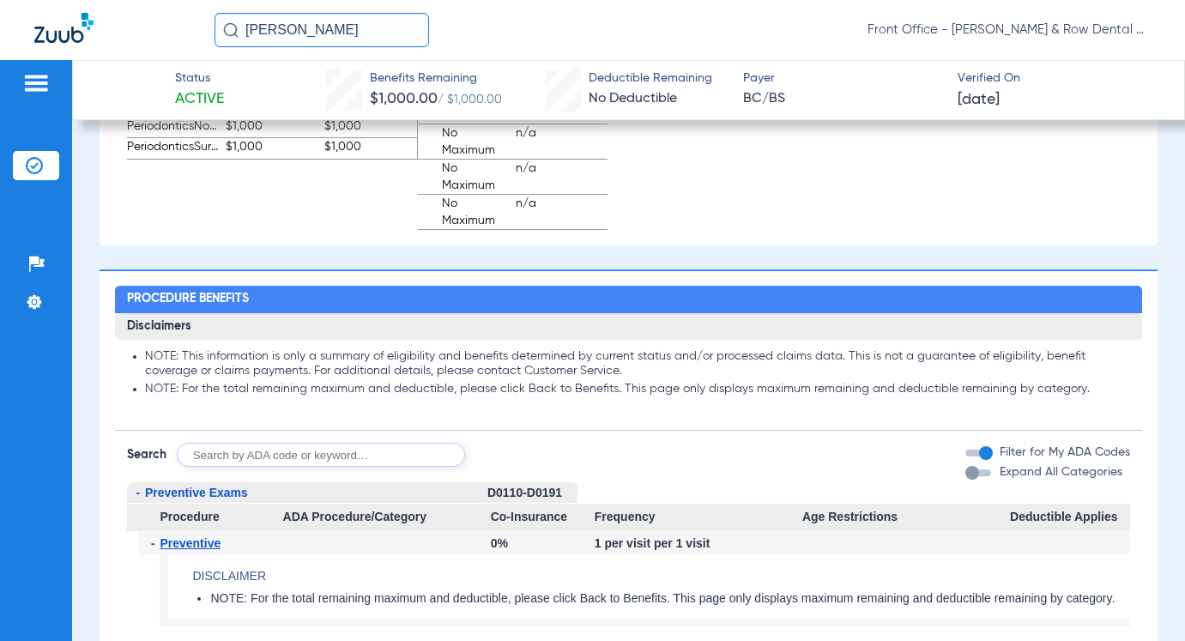
click at [327, 467] on input "text" at bounding box center [321, 455] width 288 height 24
type input "d1110"
click at [521, 467] on button "Search" at bounding box center [529, 455] width 68 height 24
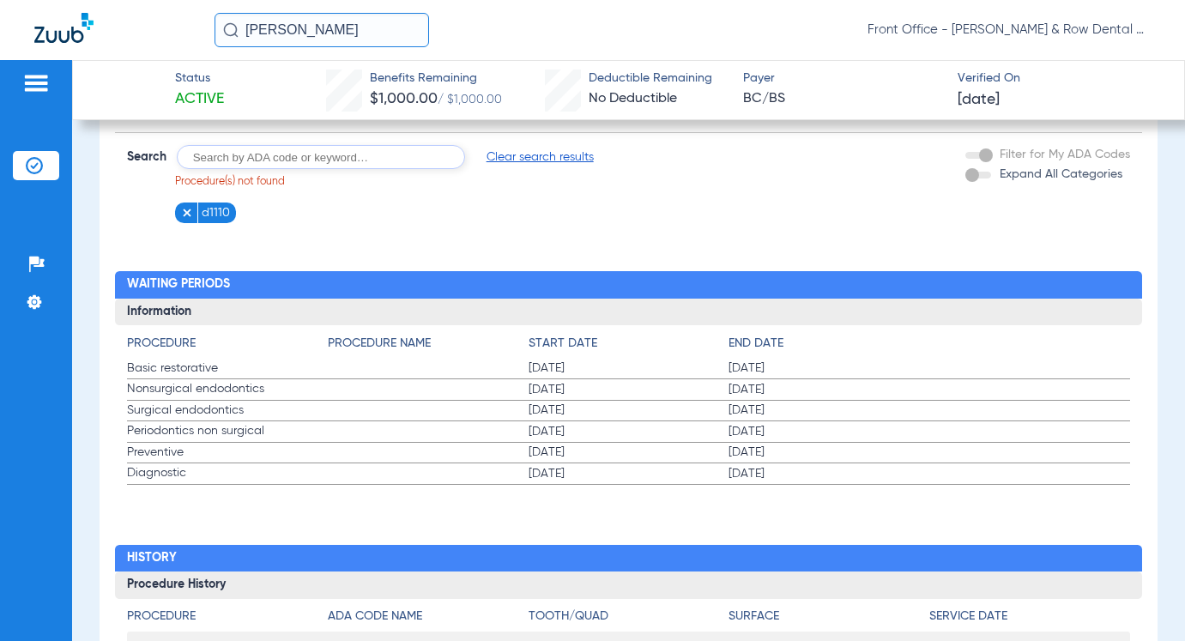
scroll to position [1717, 0]
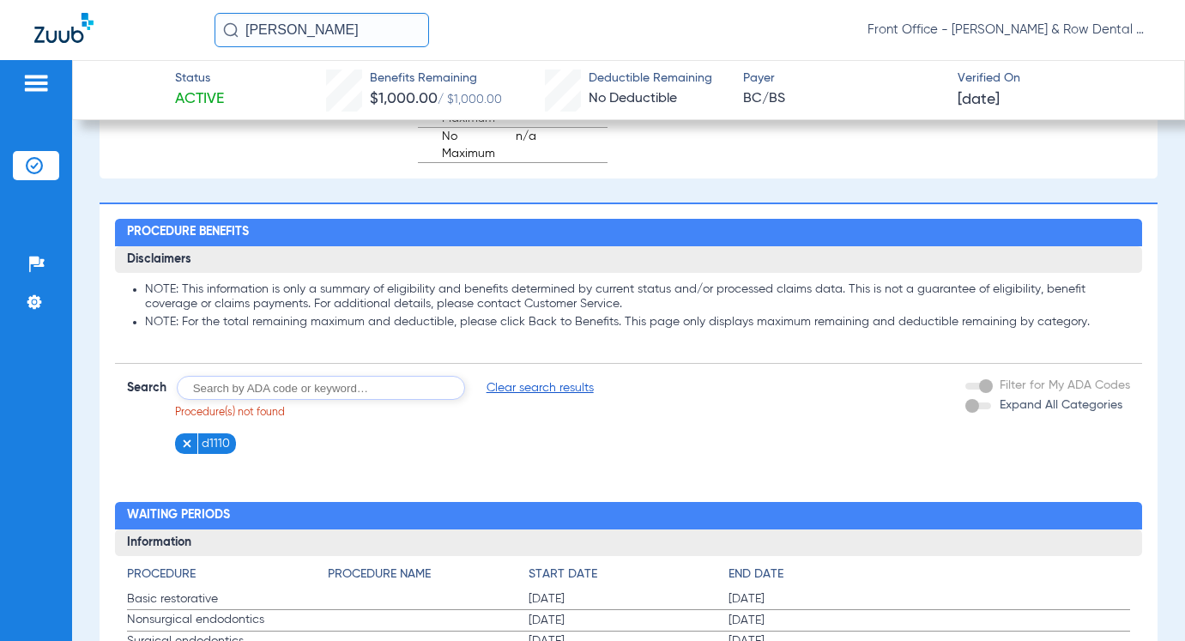
click at [524, 397] on span "Clear search results" at bounding box center [540, 387] width 107 height 17
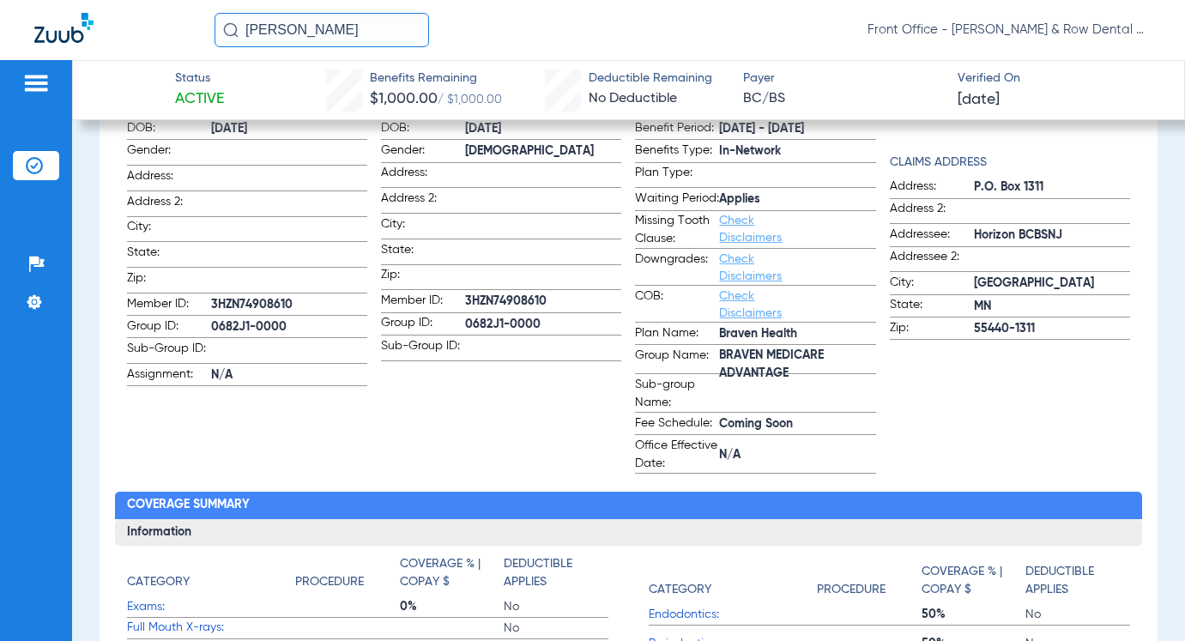
scroll to position [429, 0]
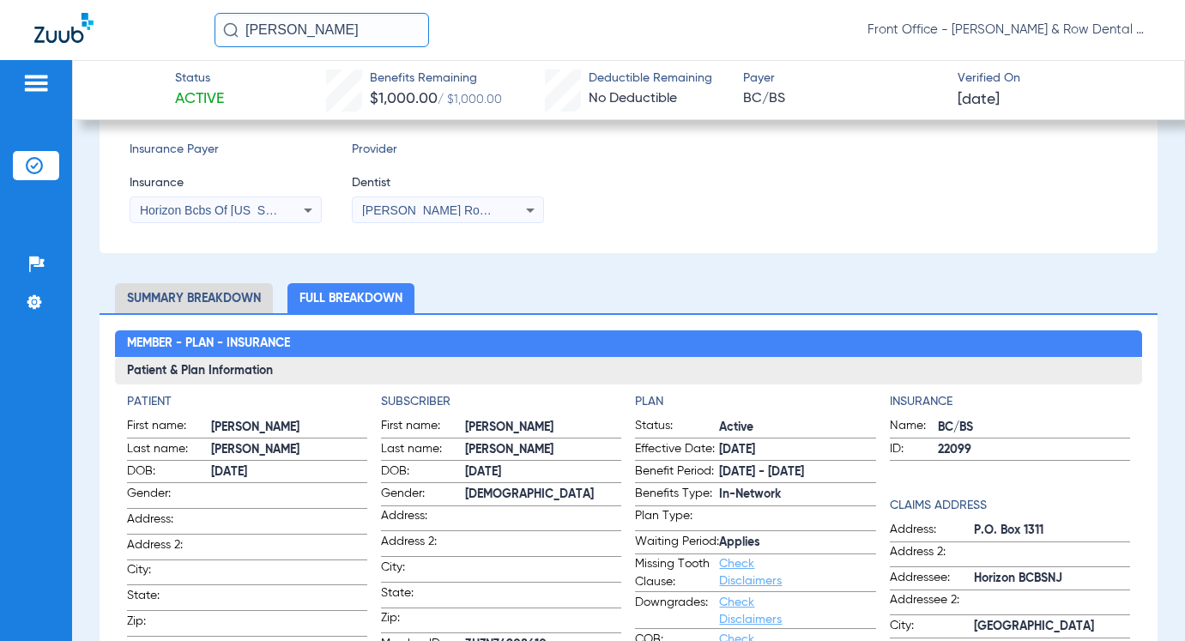
click at [222, 294] on li "Summary Breakdown" at bounding box center [194, 298] width 158 height 30
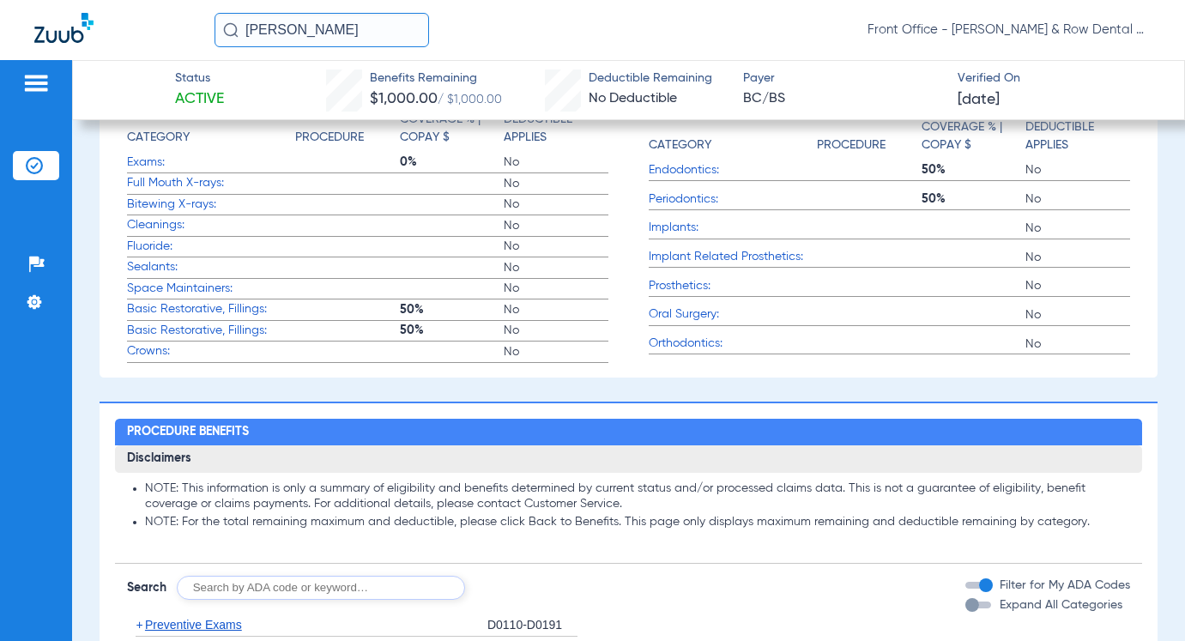
scroll to position [858, 0]
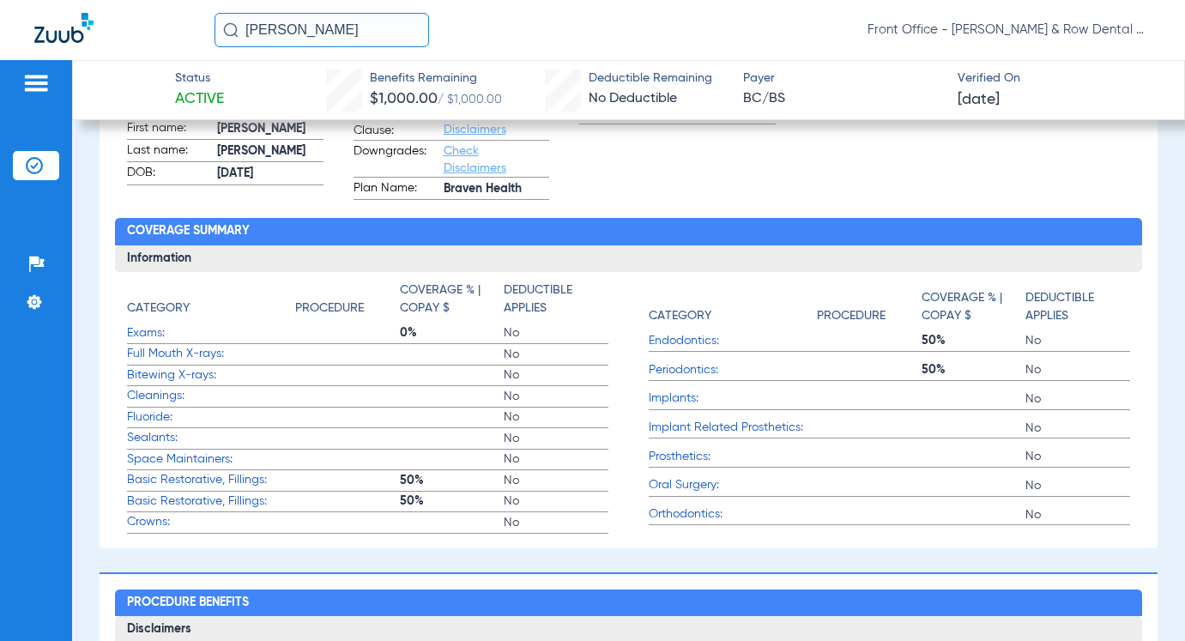
click at [225, 363] on span "Full Mouth X-rays:" at bounding box center [211, 354] width 168 height 18
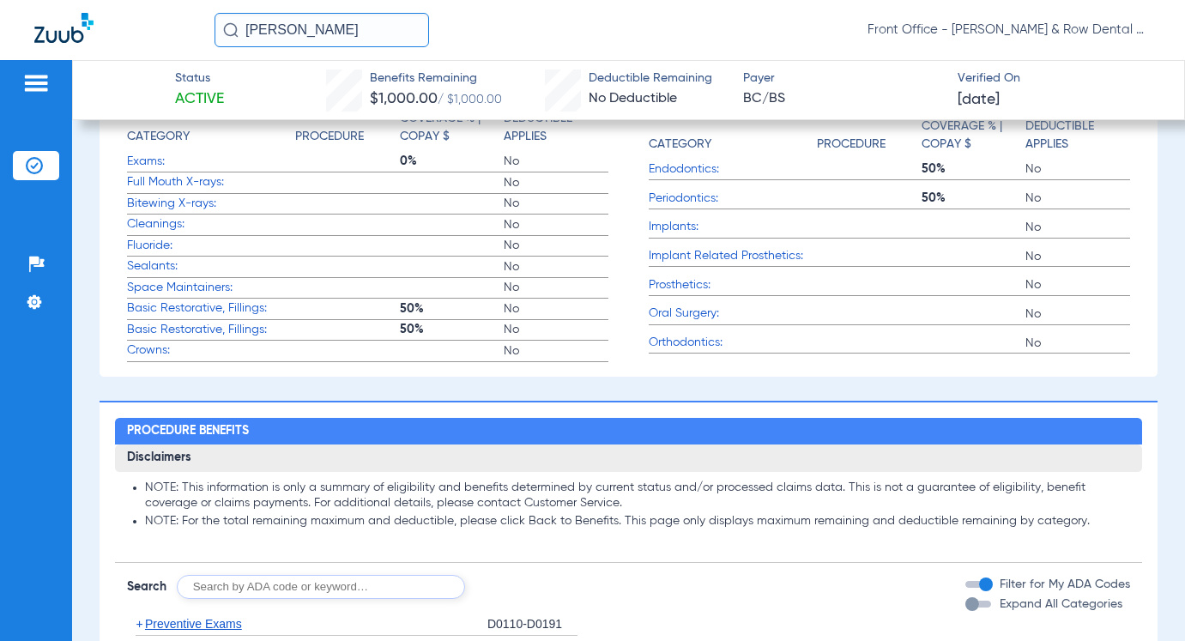
scroll to position [1287, 0]
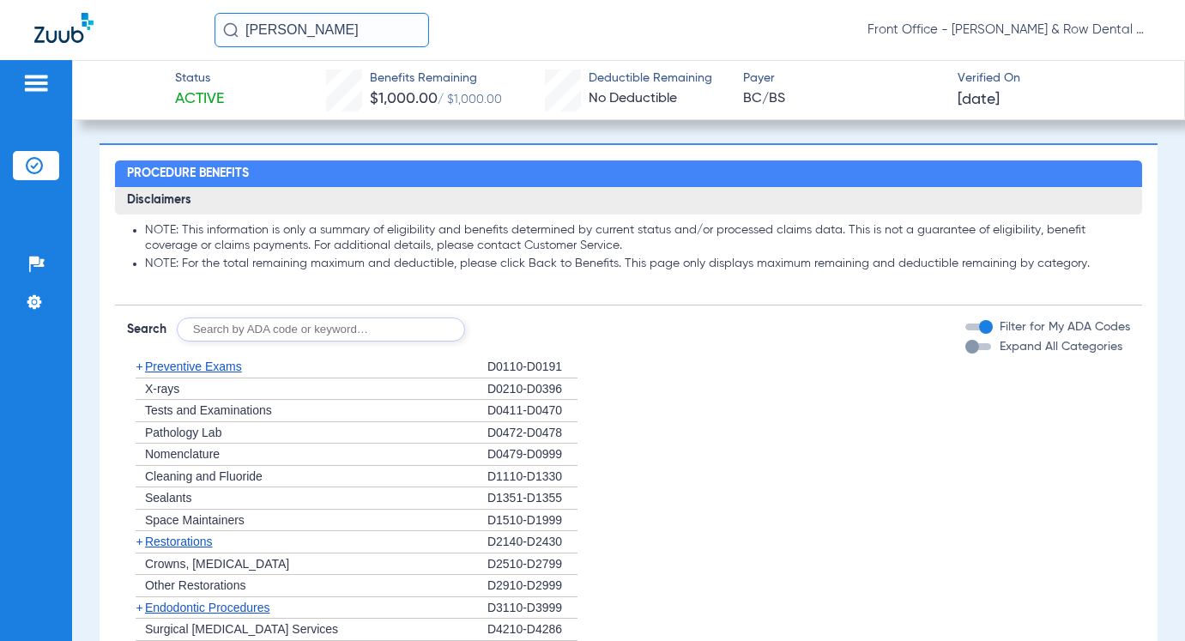
click at [221, 379] on div "+ Preventive Exams" at bounding box center [307, 367] width 360 height 22
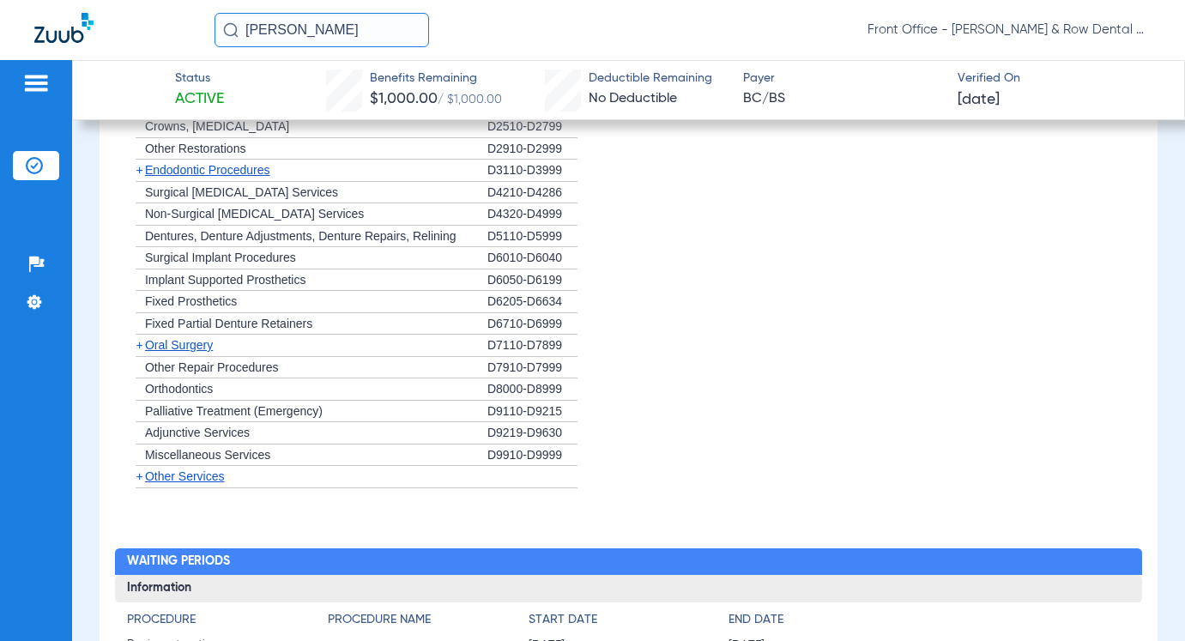
scroll to position [1802, 0]
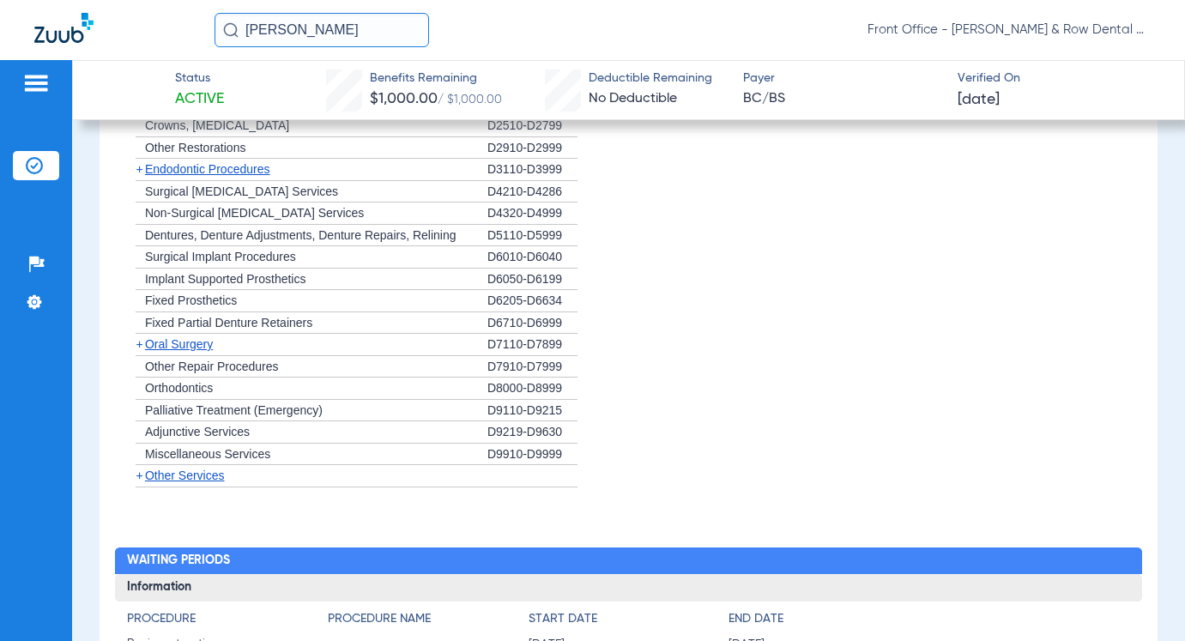
click at [184, 482] on span "Other Services" at bounding box center [185, 476] width 80 height 14
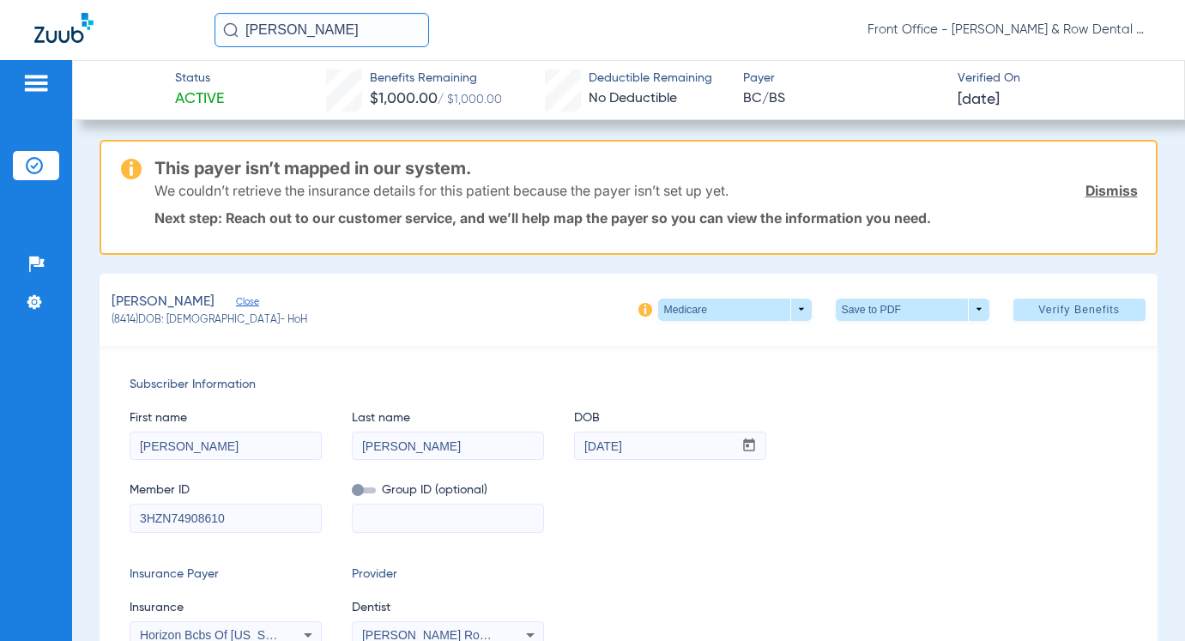
scroll to position [0, 0]
